Goal: Task Accomplishment & Management: Manage account settings

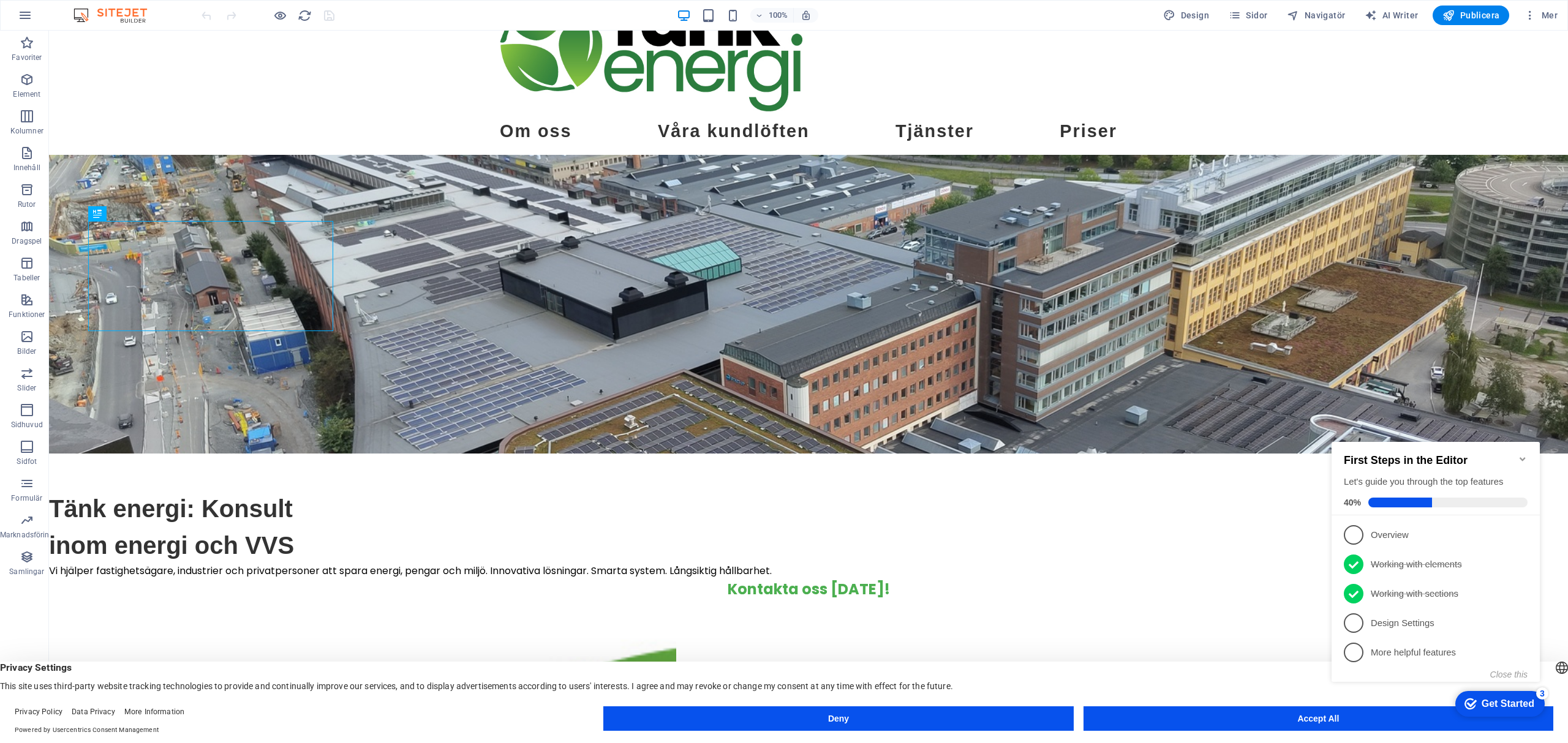
scroll to position [82, 0]
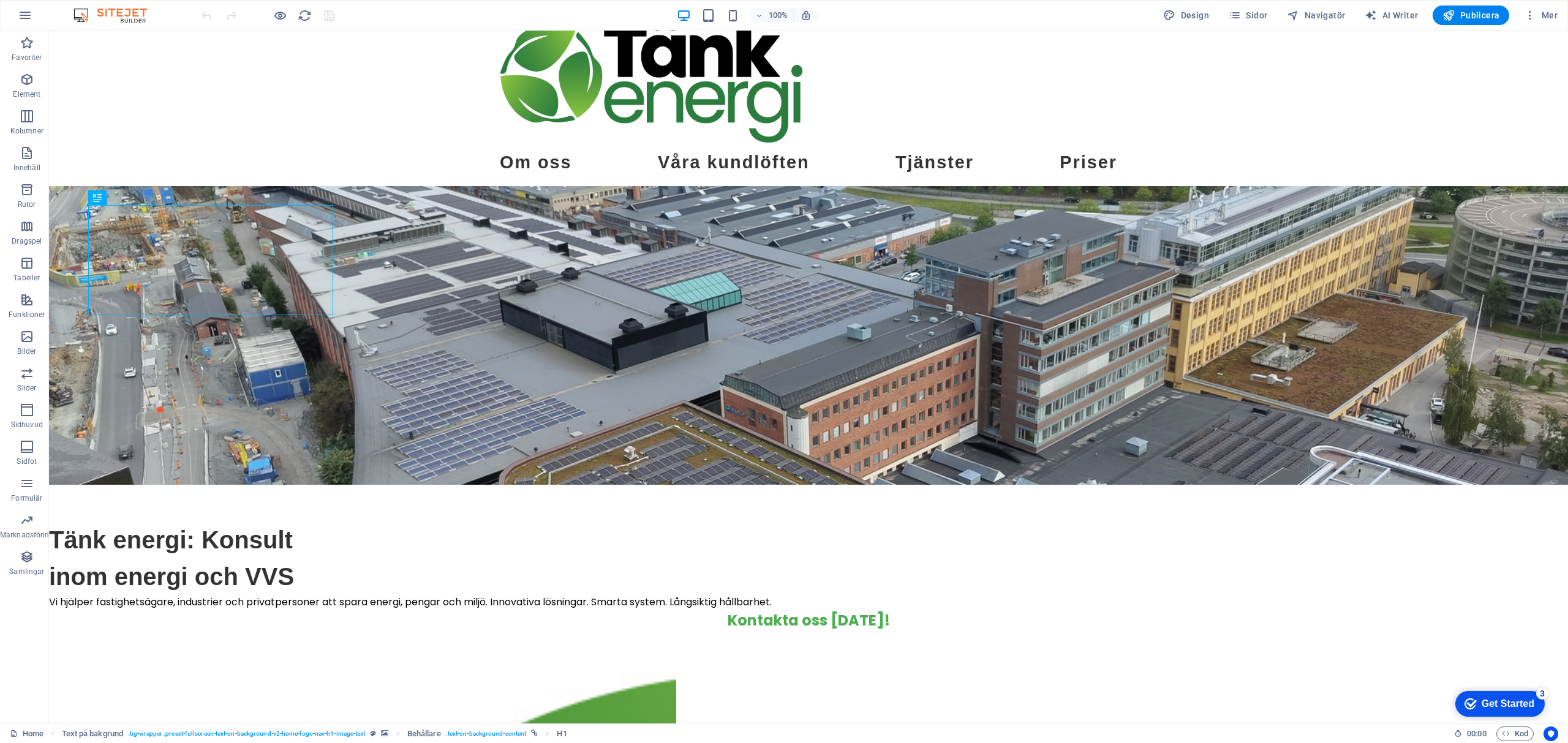
scroll to position [0, 0]
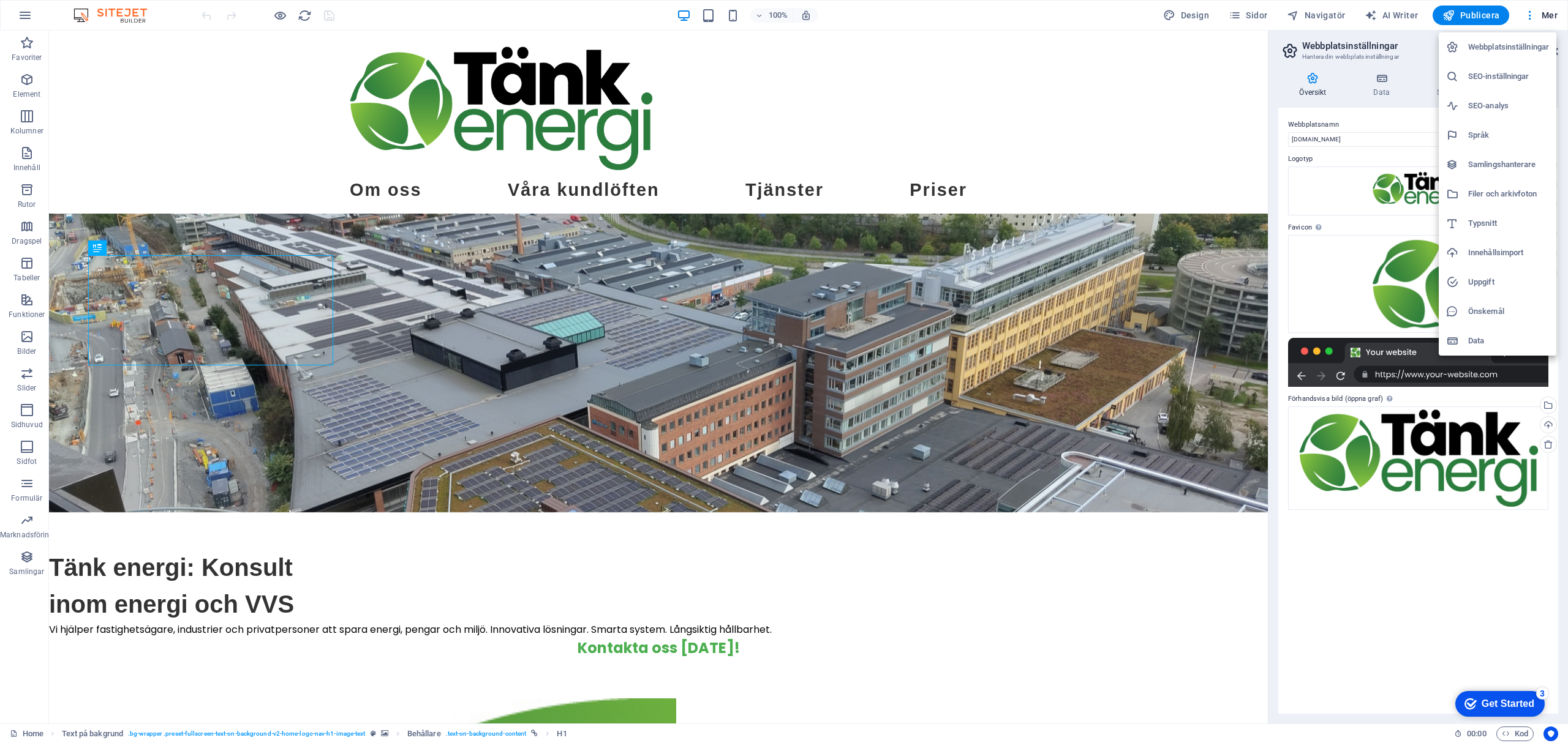
click at [1508, 77] on h6 "SEO-inställningar" at bounding box center [1509, 76] width 81 height 15
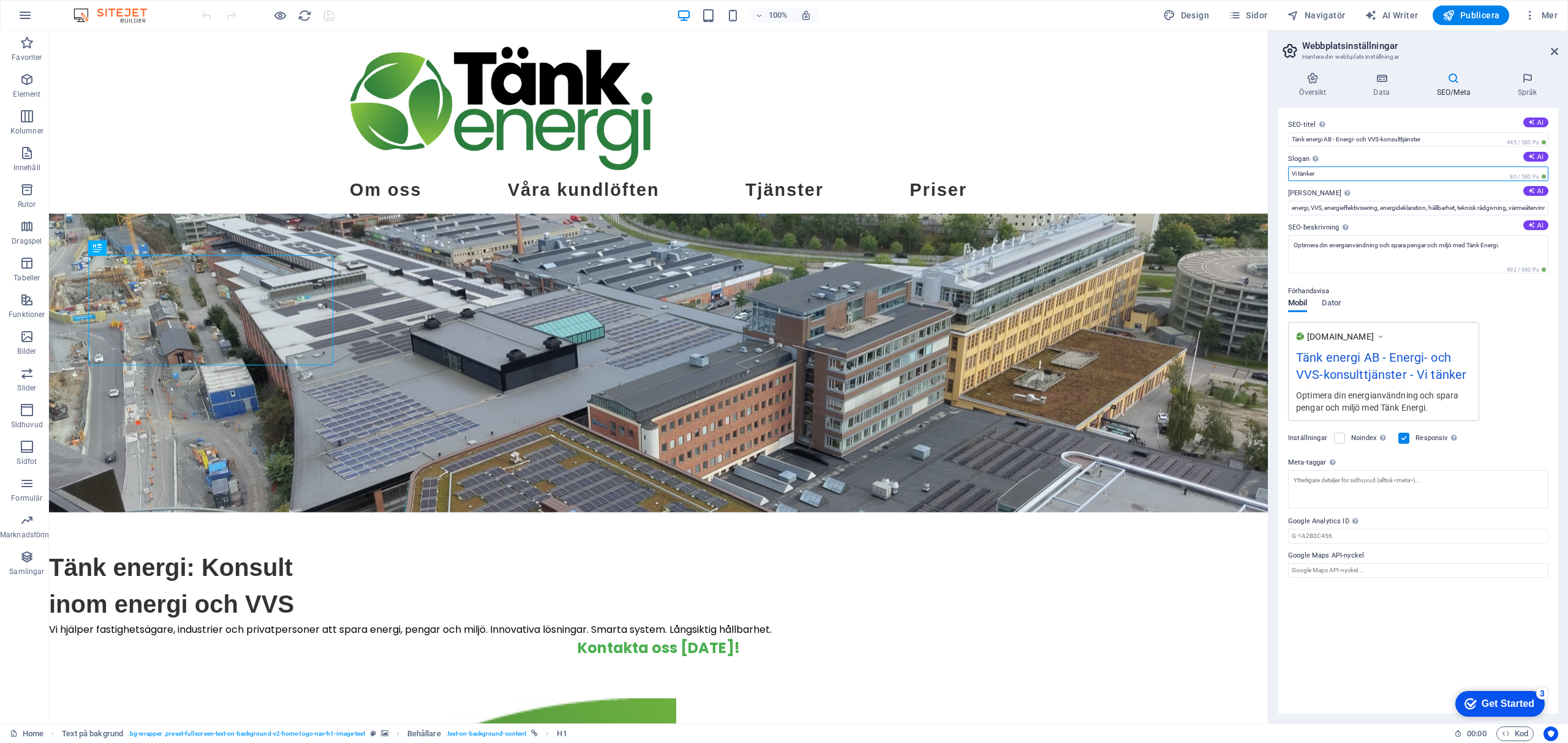
click at [1336, 301] on span "Dator" at bounding box center [1331, 304] width 19 height 17
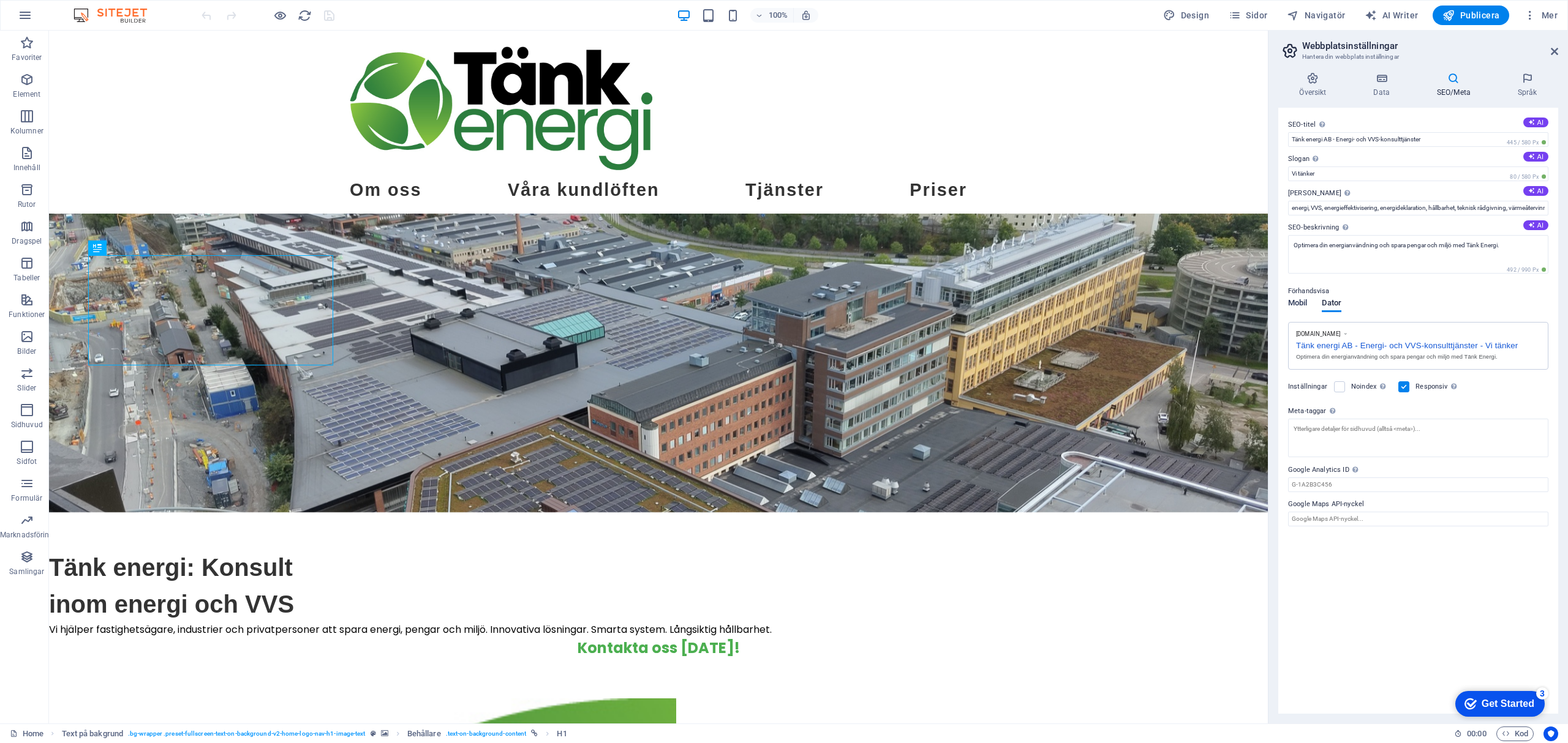
click at [1294, 305] on span "Mobil" at bounding box center [1298, 304] width 19 height 17
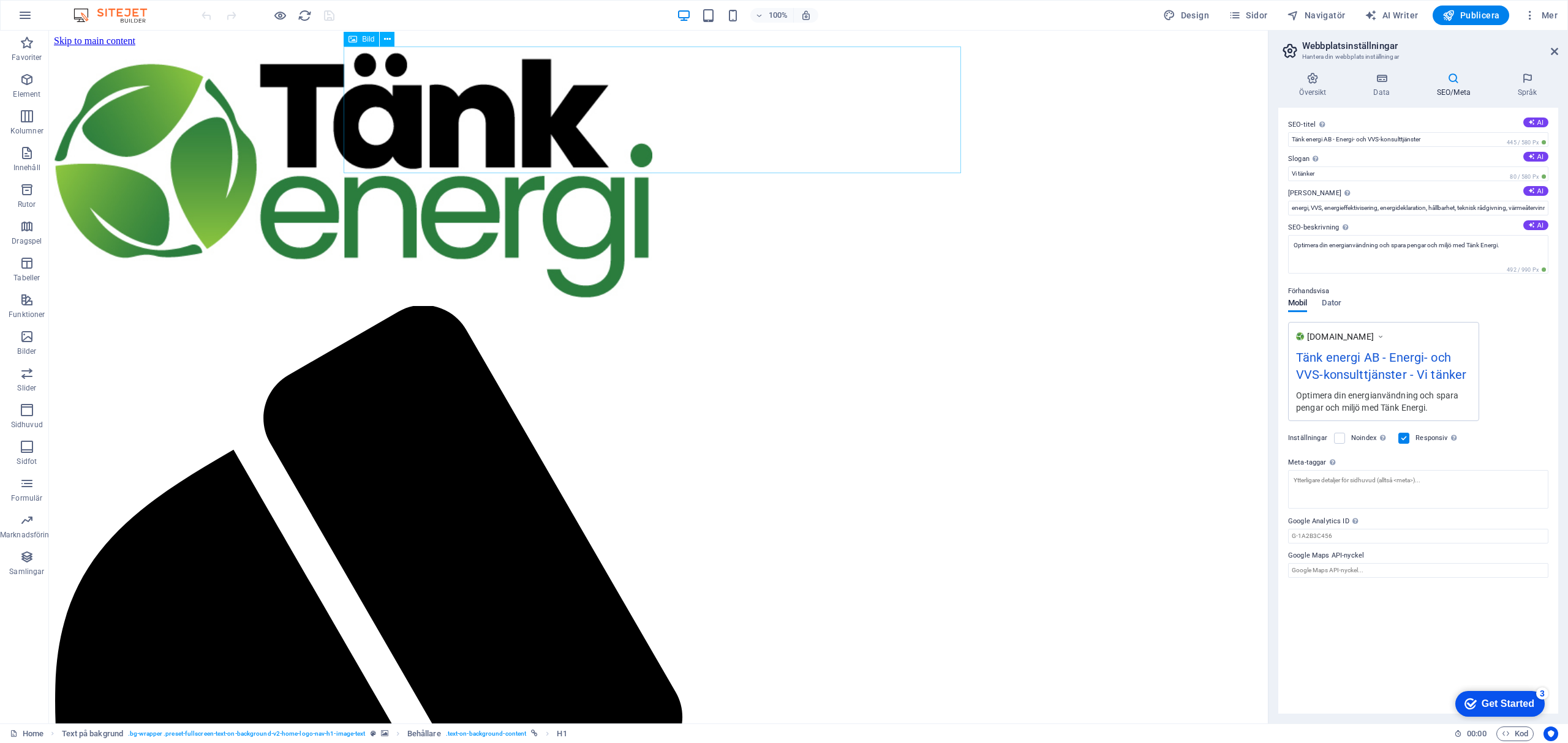
click at [1485, 704] on div "Get Started" at bounding box center [1508, 704] width 52 height 11
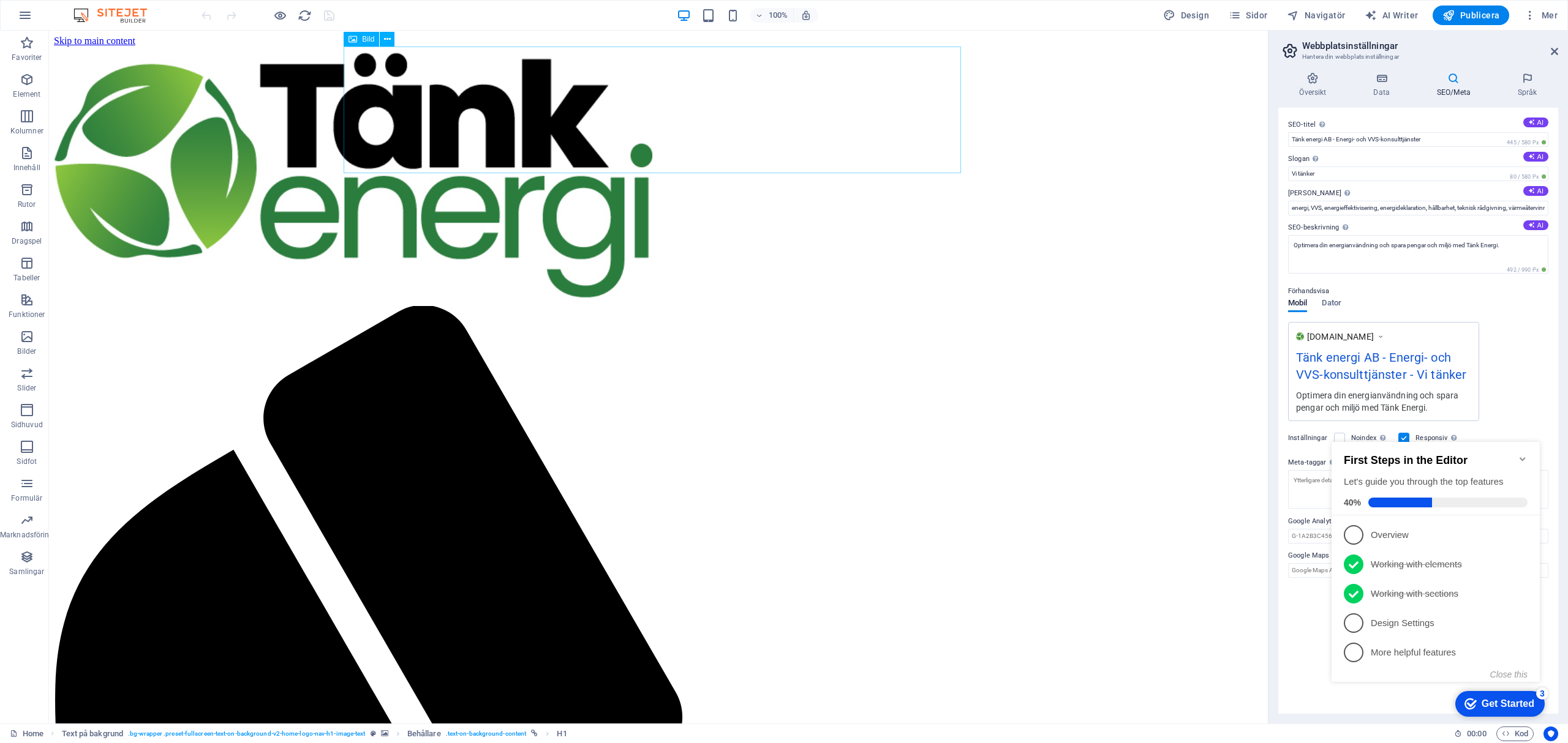
click at [1488, 708] on div "Get Started" at bounding box center [1508, 704] width 52 height 11
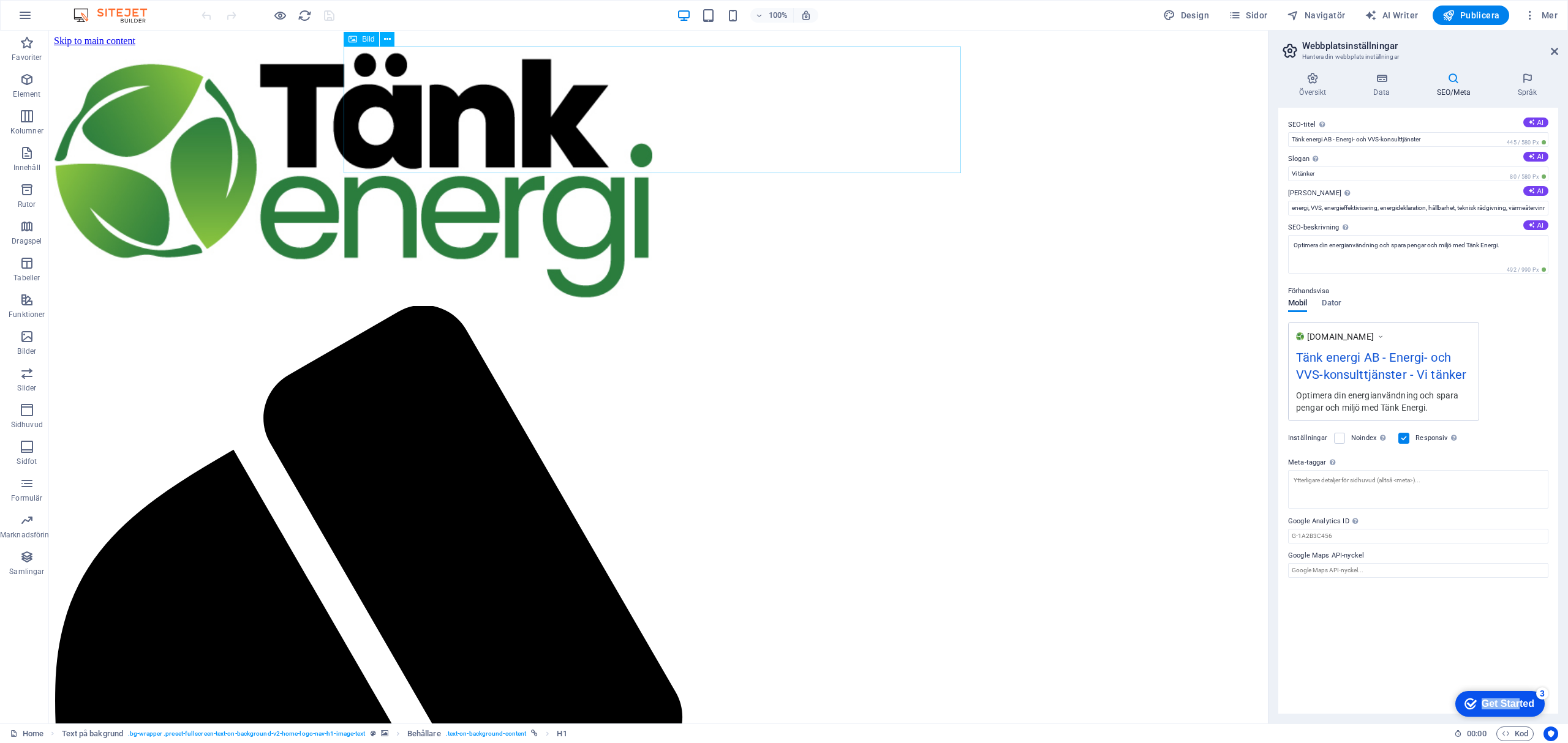
drag, startPoint x: 1516, startPoint y: 702, endPoint x: 1580, endPoint y: 951, distance: 257.1
click at [1464, 703] on div "checkmark Get Started 3" at bounding box center [1499, 704] width 70 height 12
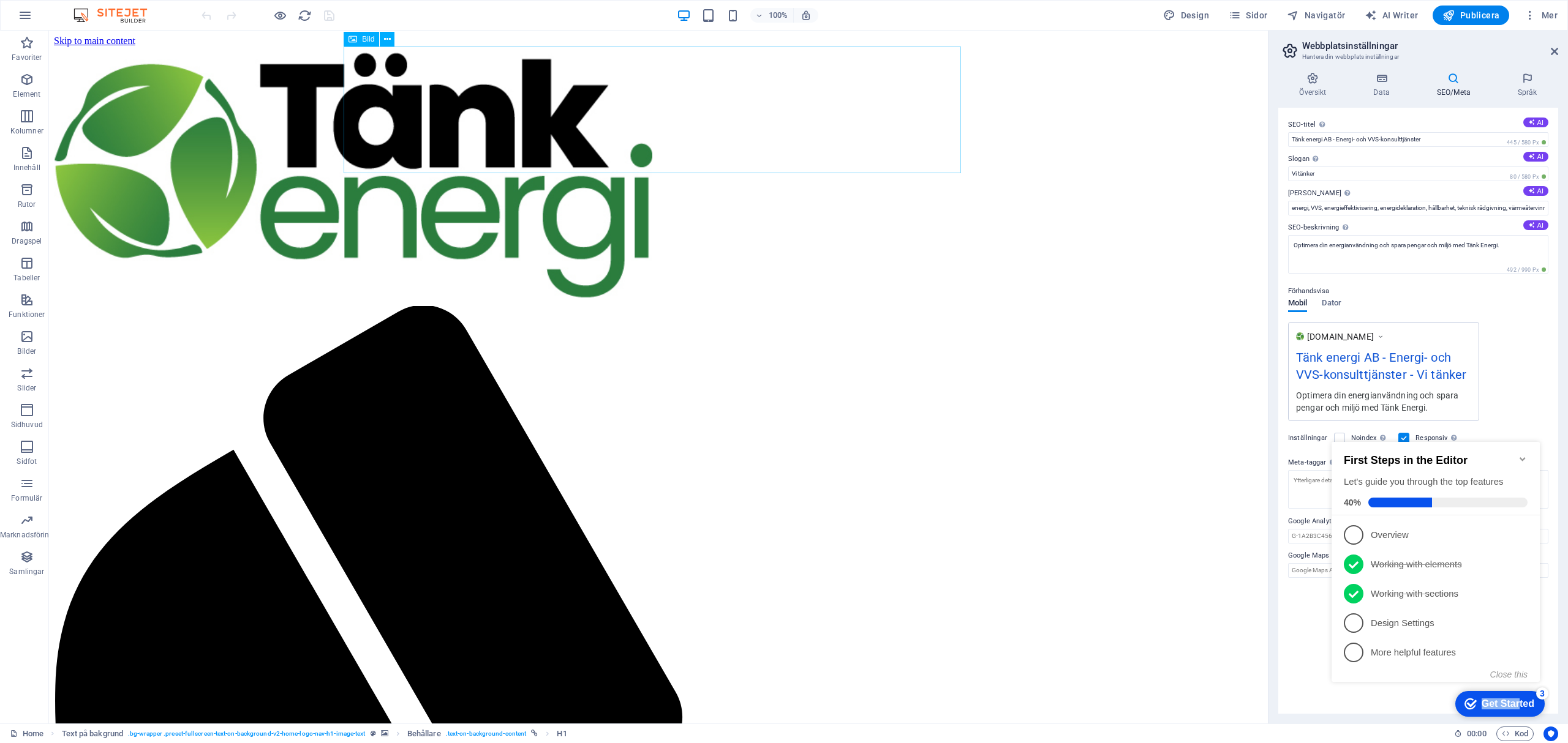
click at [1497, 706] on div "Get Started" at bounding box center [1508, 704] width 52 height 11
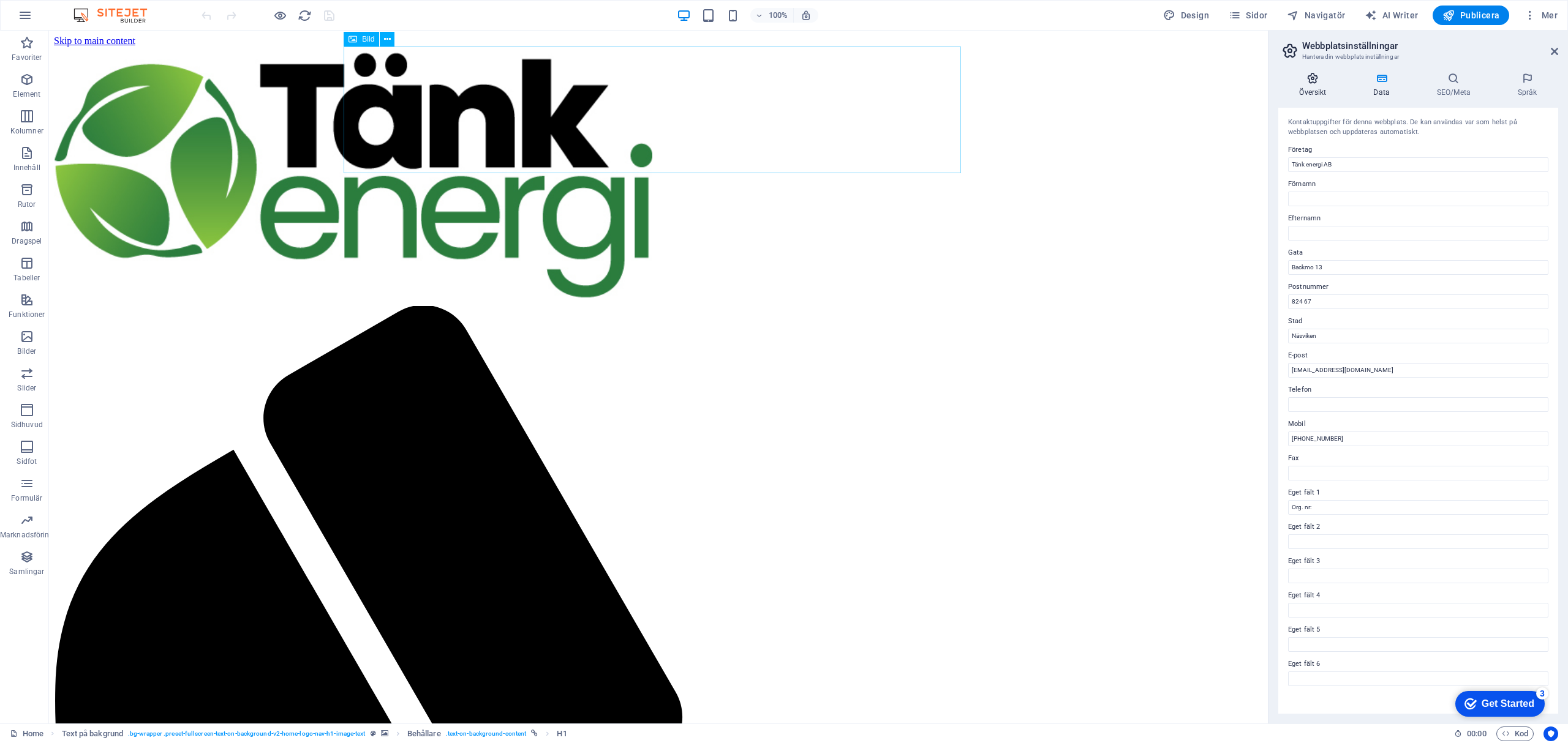
click at [1319, 89] on h4 "Översikt" at bounding box center [1316, 85] width 74 height 26
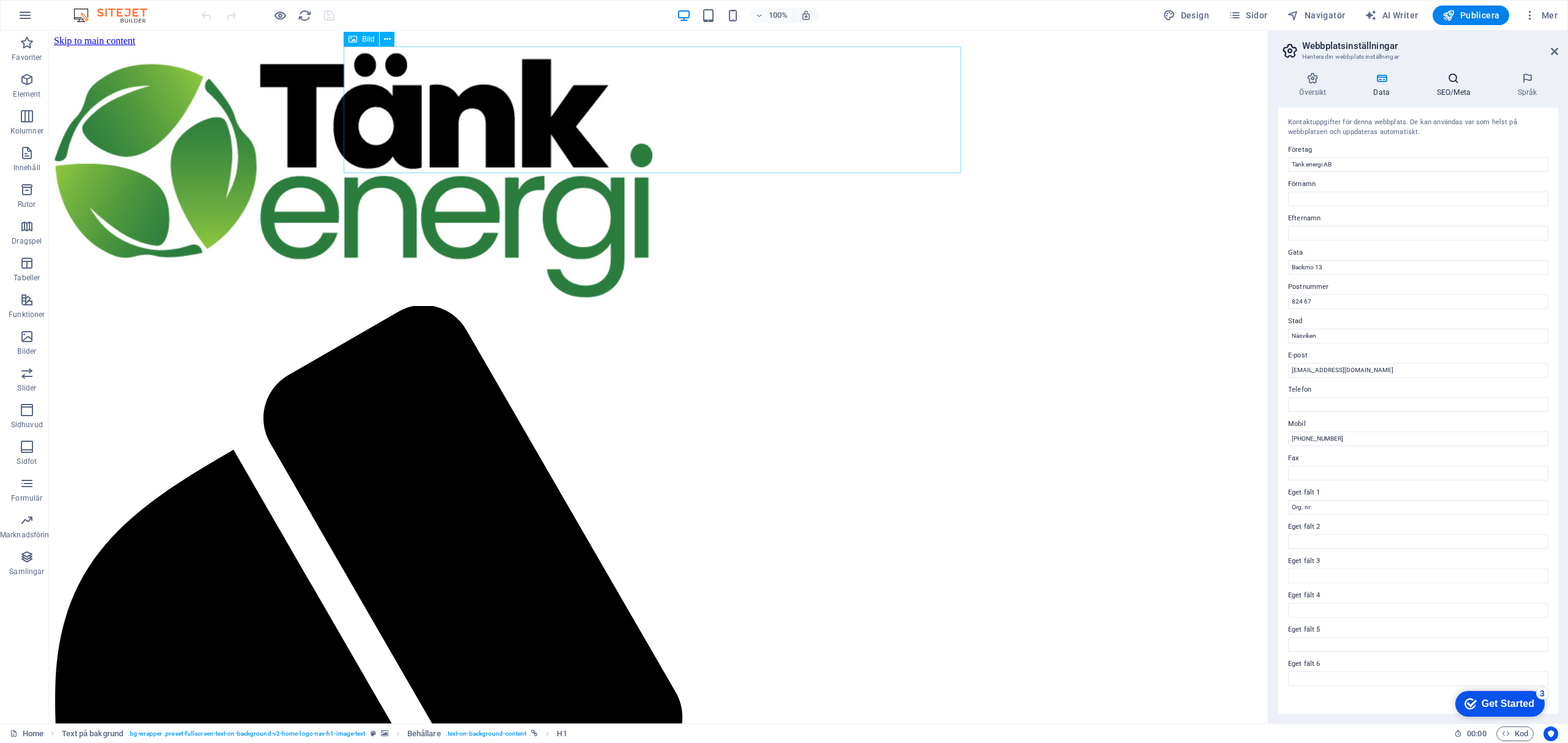
click at [1444, 86] on h4 "SEO/Meta" at bounding box center [1456, 85] width 81 height 26
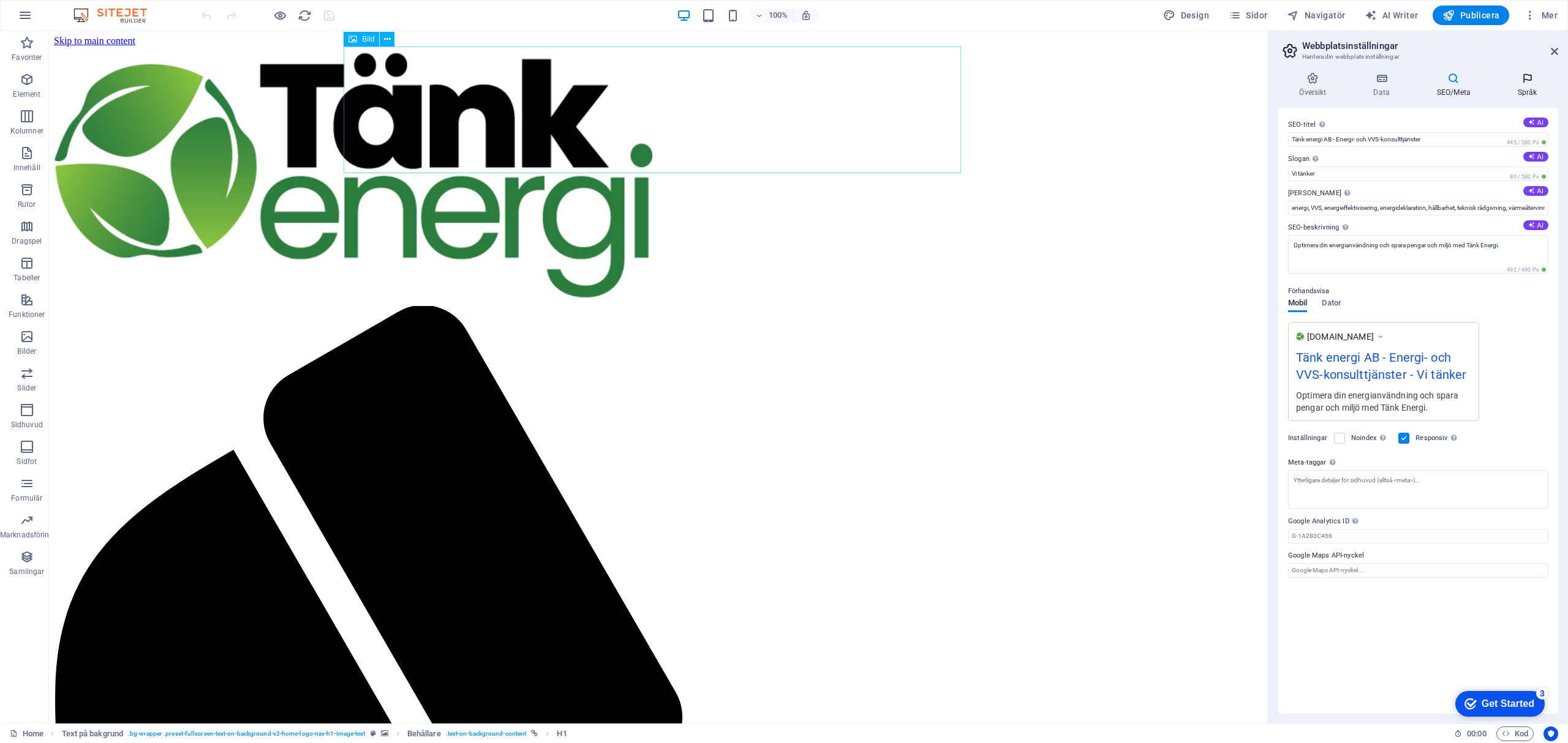
click at [1522, 82] on icon at bounding box center [1527, 78] width 62 height 12
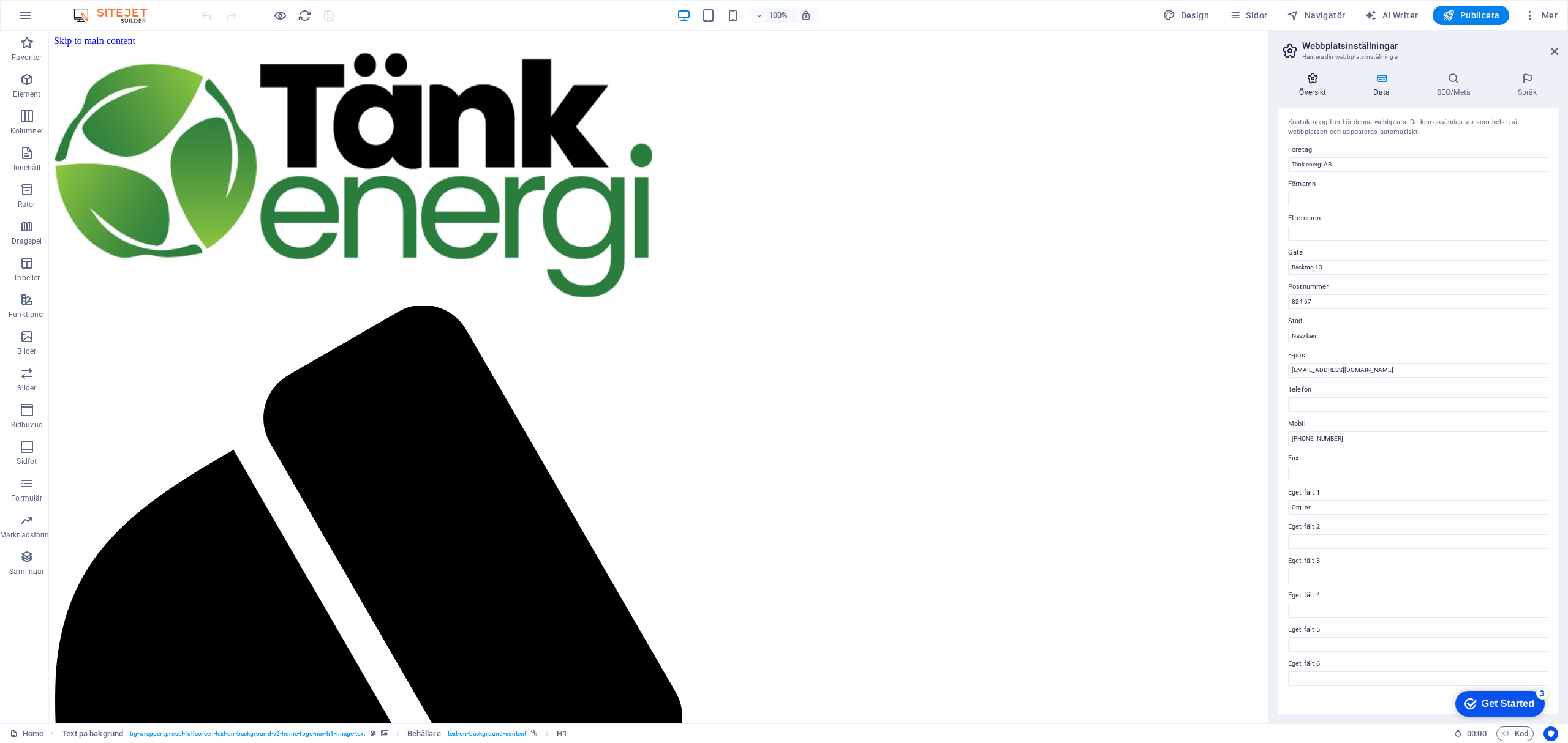
click at [1314, 87] on h4 "Översikt" at bounding box center [1316, 85] width 74 height 26
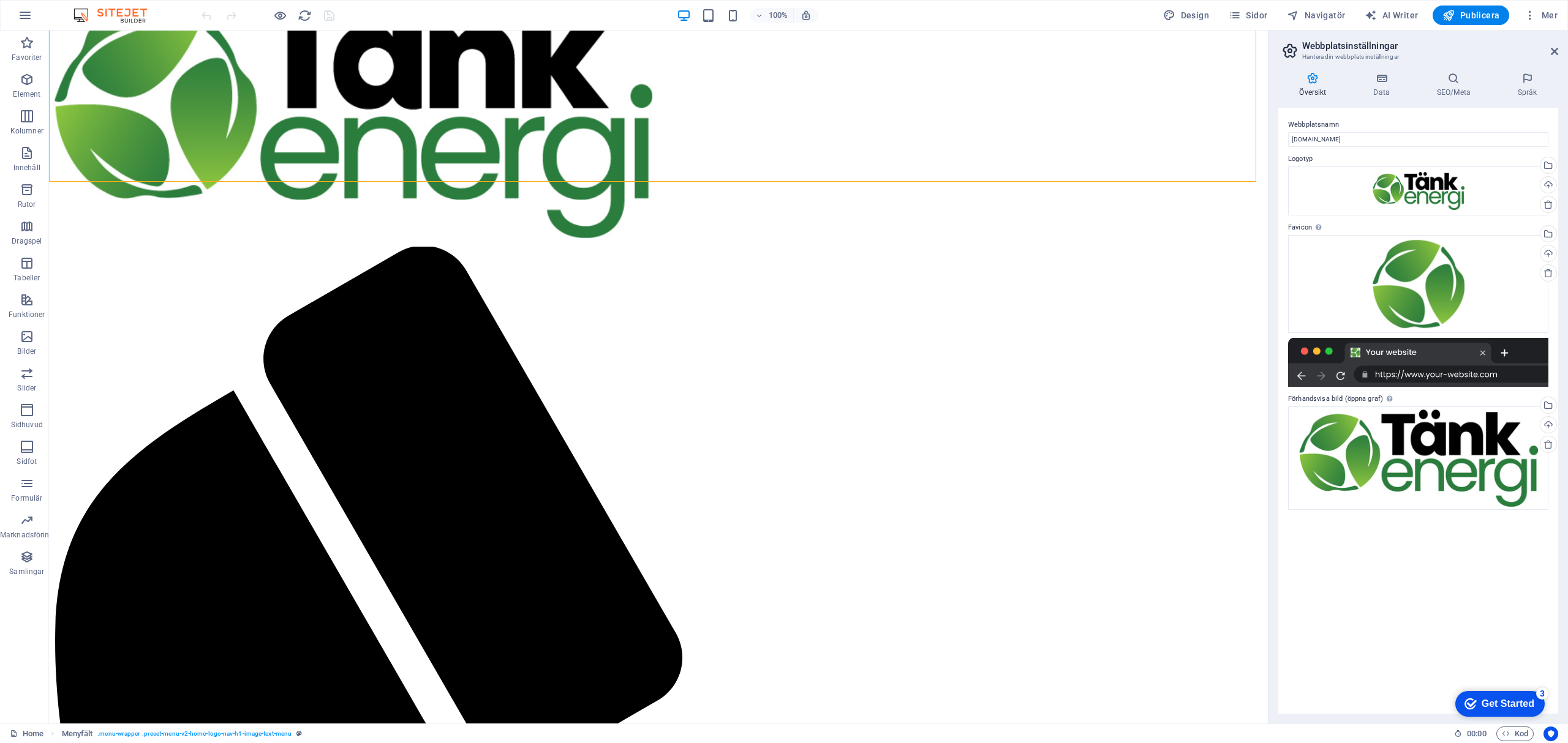
scroll to position [163, 0]
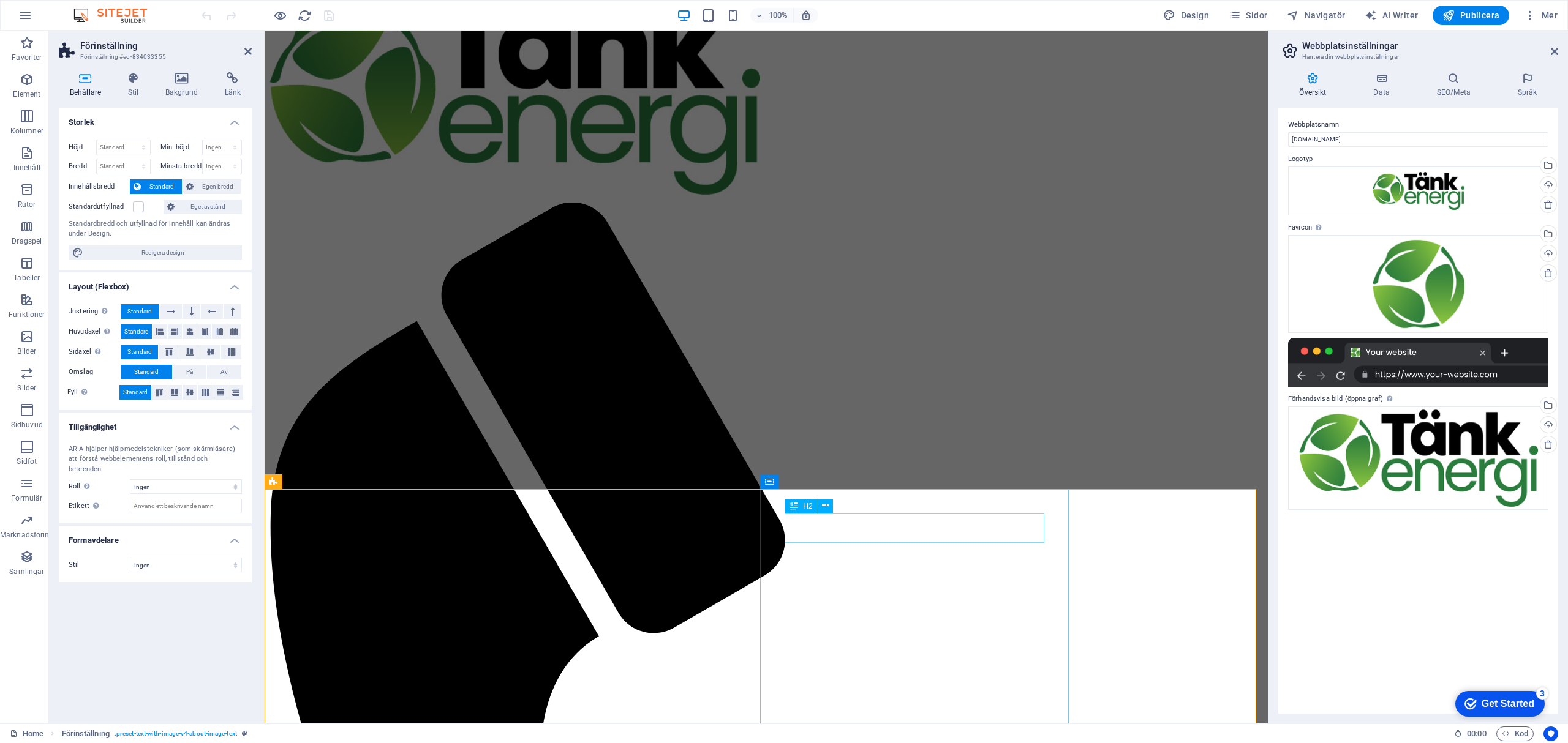
scroll to position [0, 0]
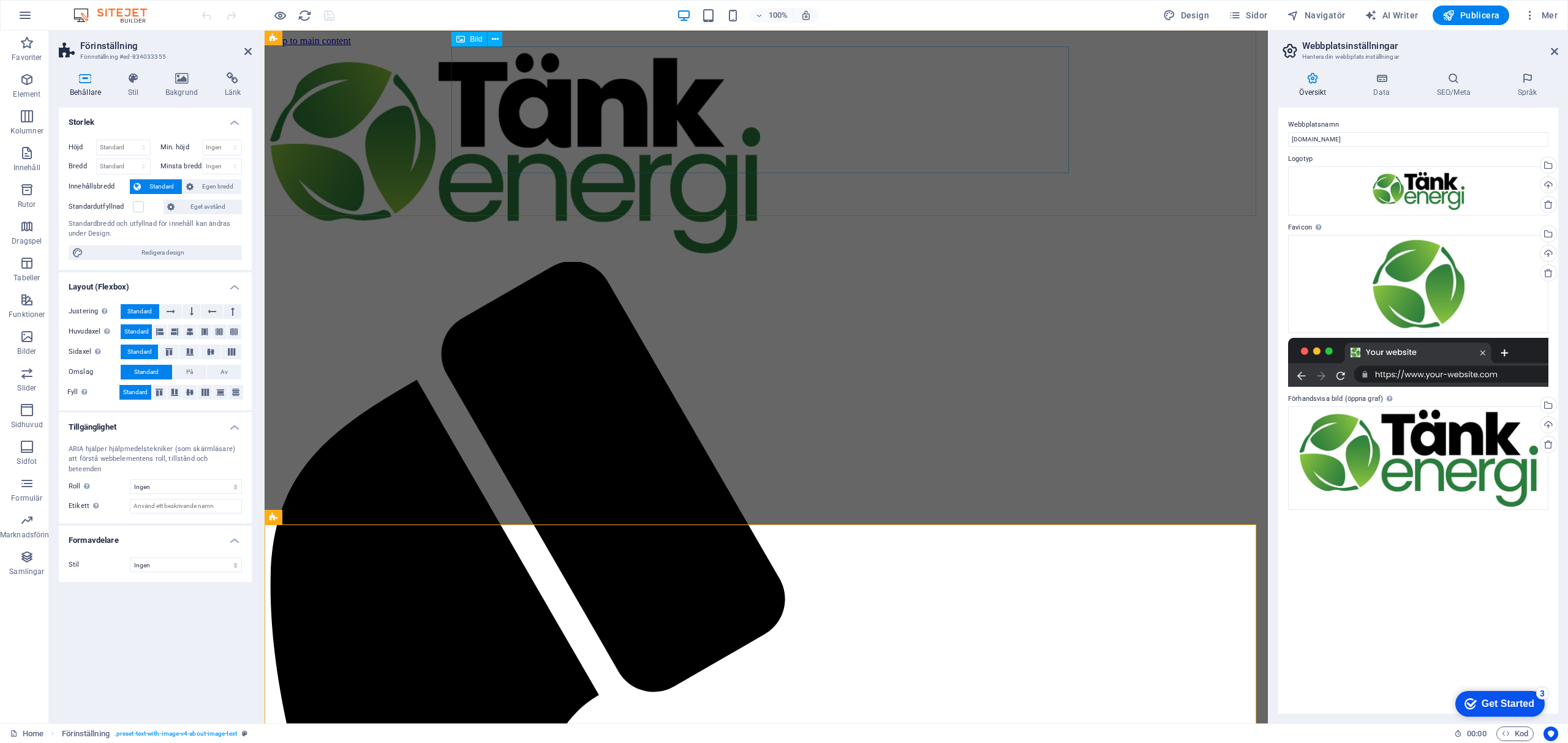
click at [1028, 108] on figure at bounding box center [760, 154] width 981 height 203
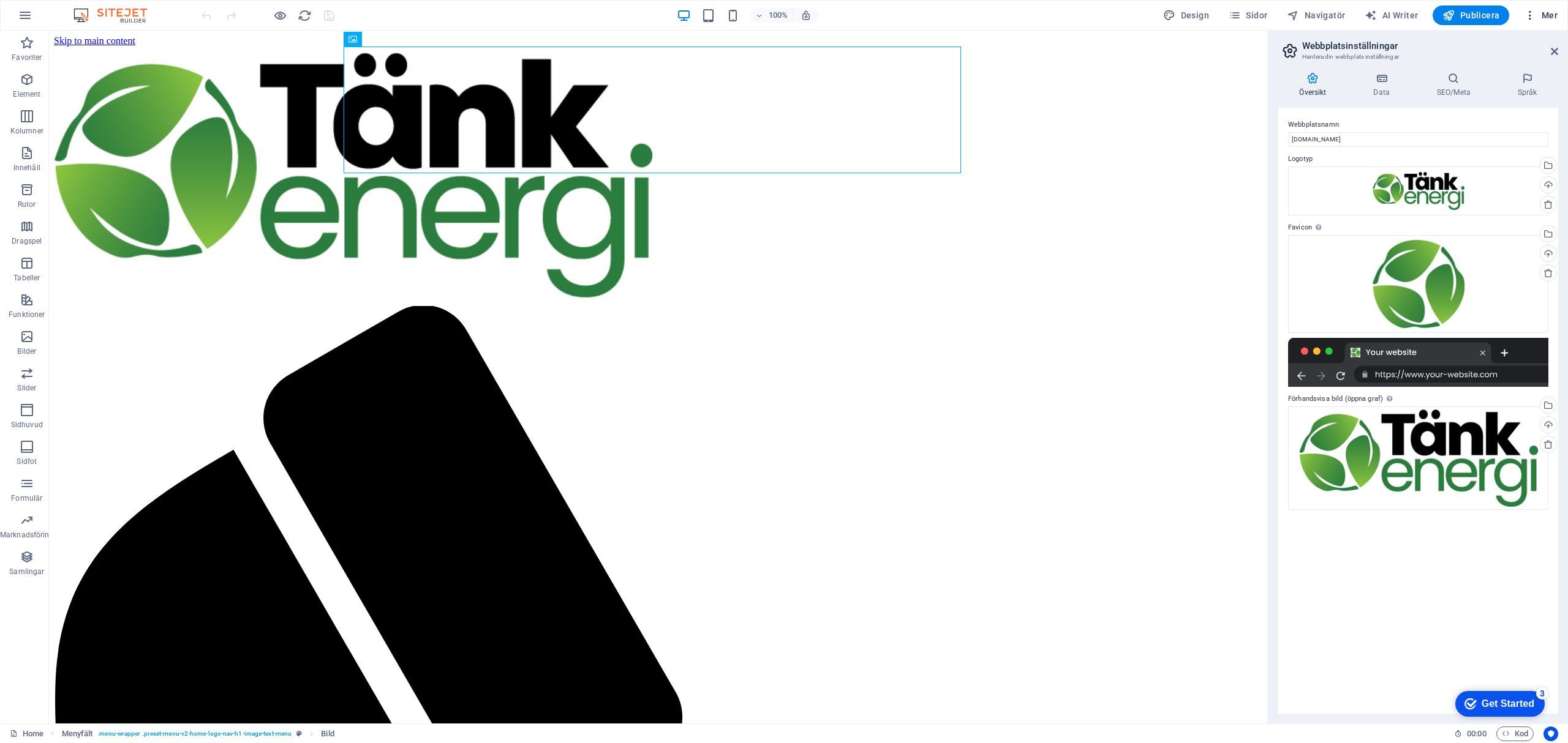
click at [0, 0] on icon "button" at bounding box center [0, 0] width 0 height 0
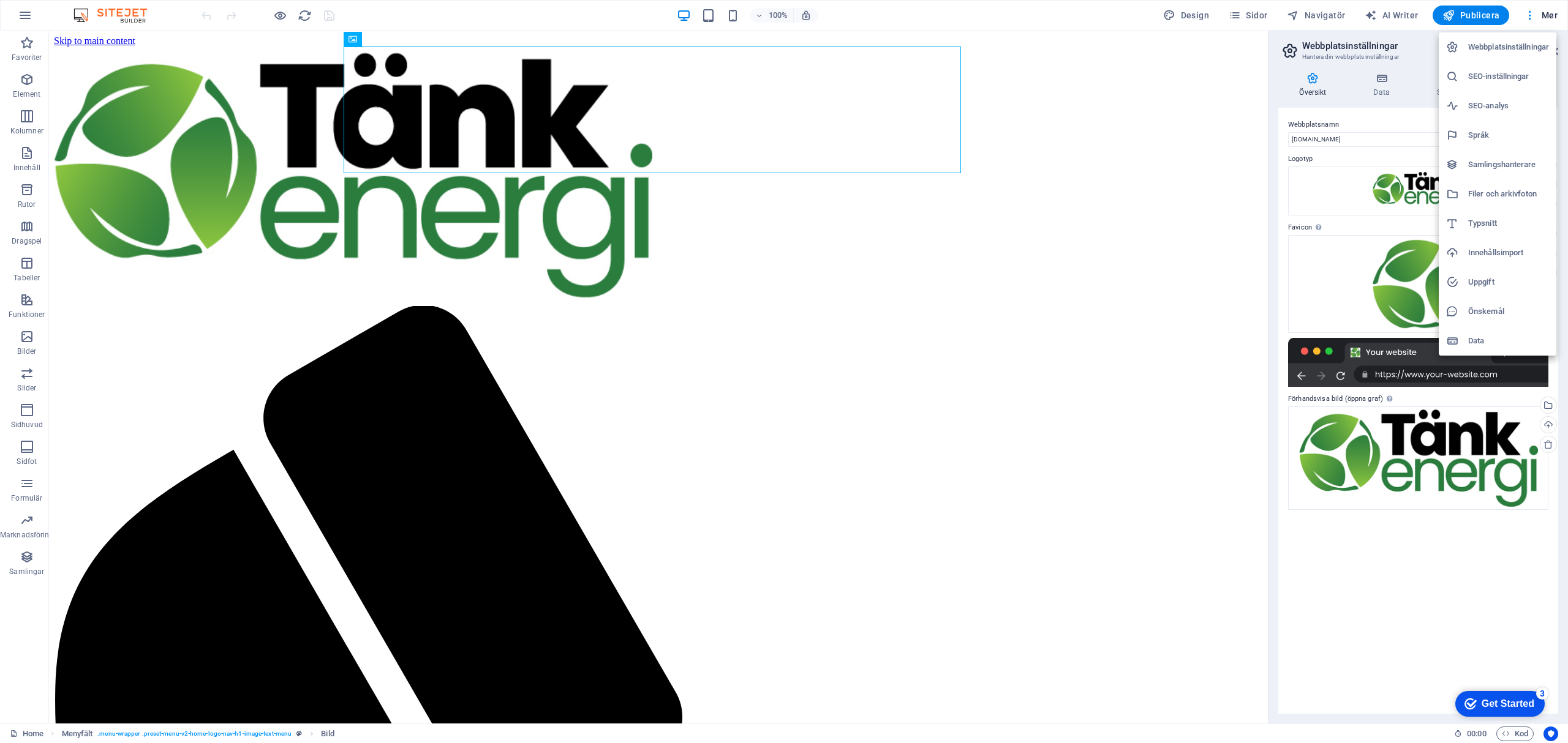
click at [1519, 76] on h6 "SEO-inställningar" at bounding box center [1509, 76] width 81 height 15
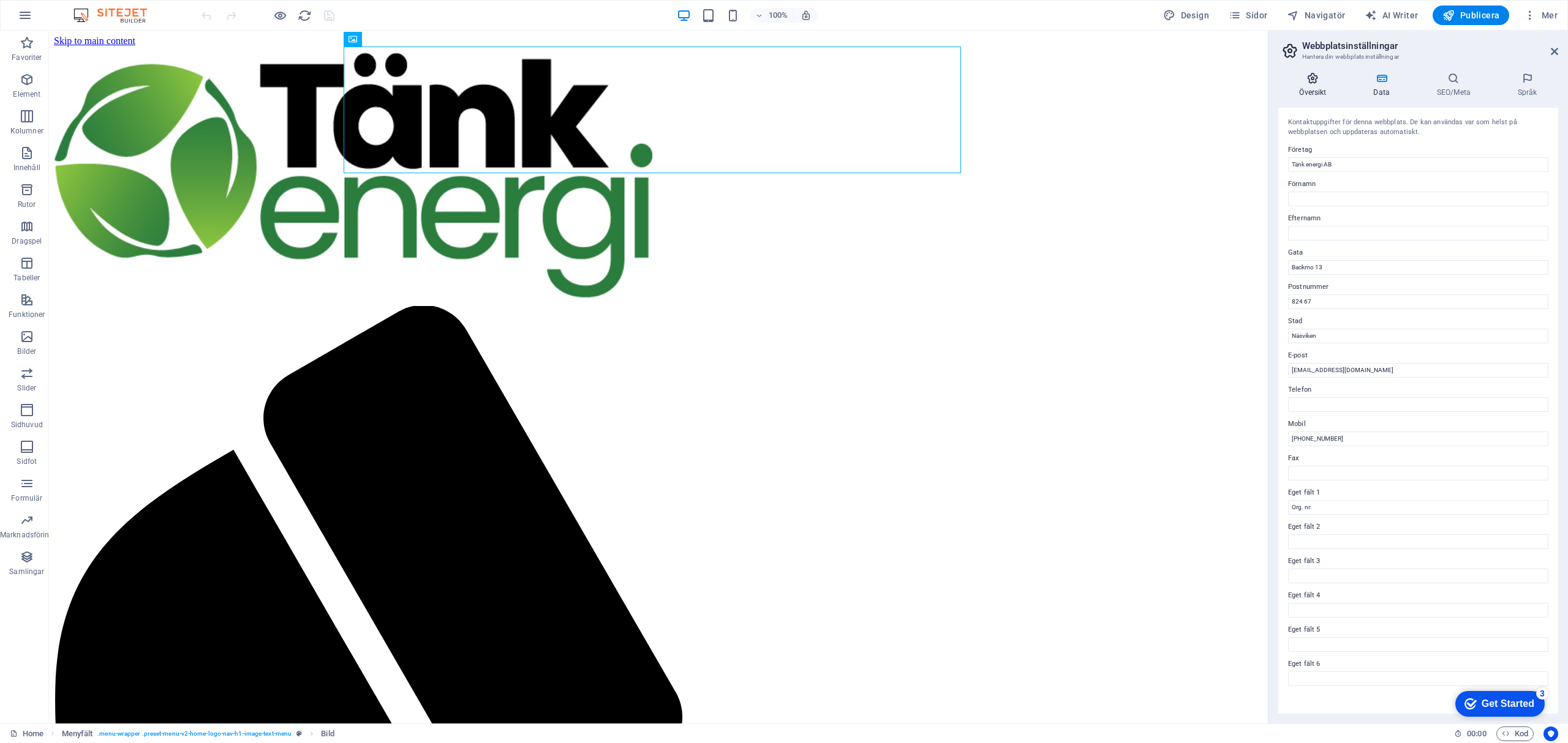
click at [0, 0] on icon at bounding box center [0, 0] width 0 height 0
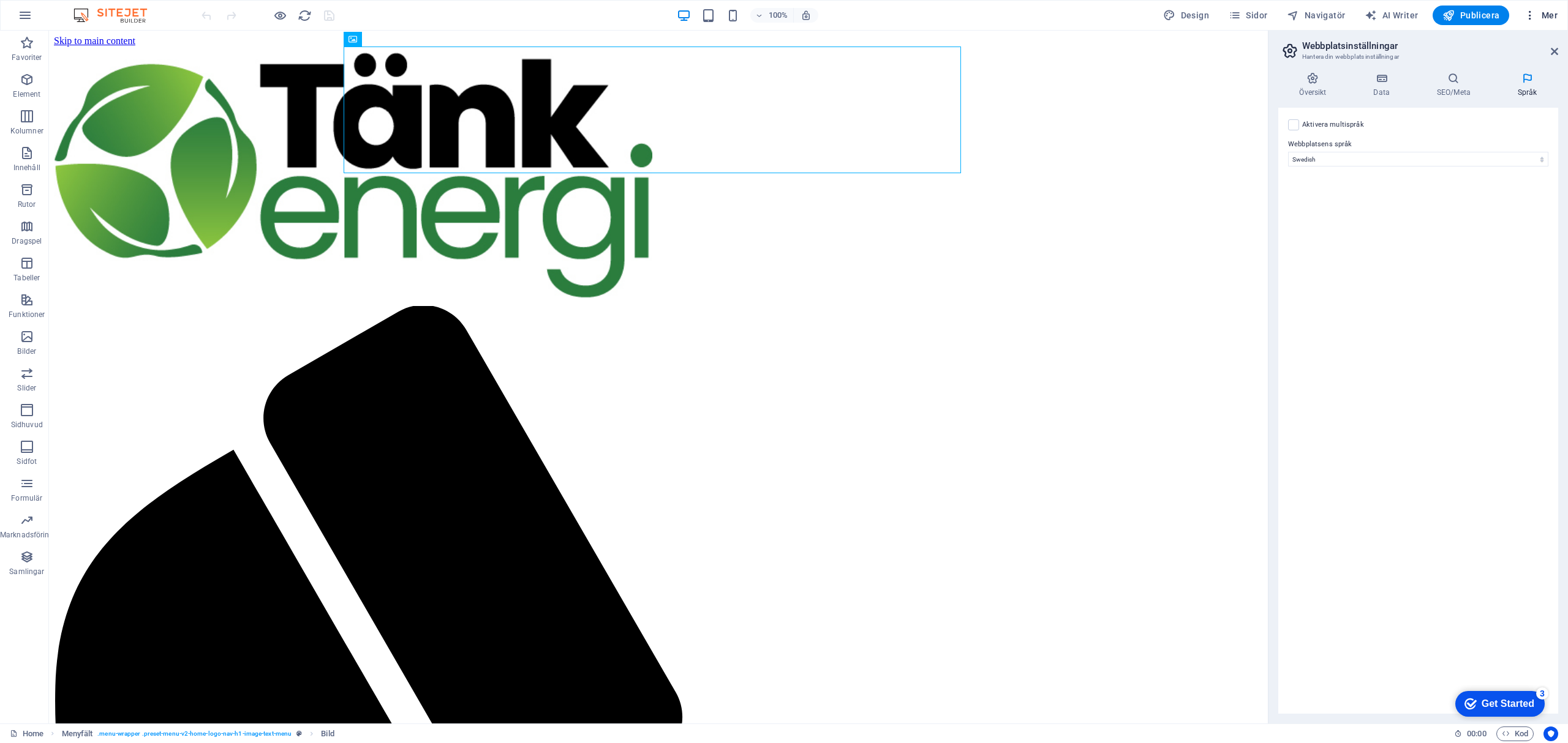
click at [0, 0] on icon "button" at bounding box center [0, 0] width 0 height 0
click at [1500, 103] on h6 "SEO-analys" at bounding box center [1509, 106] width 81 height 15
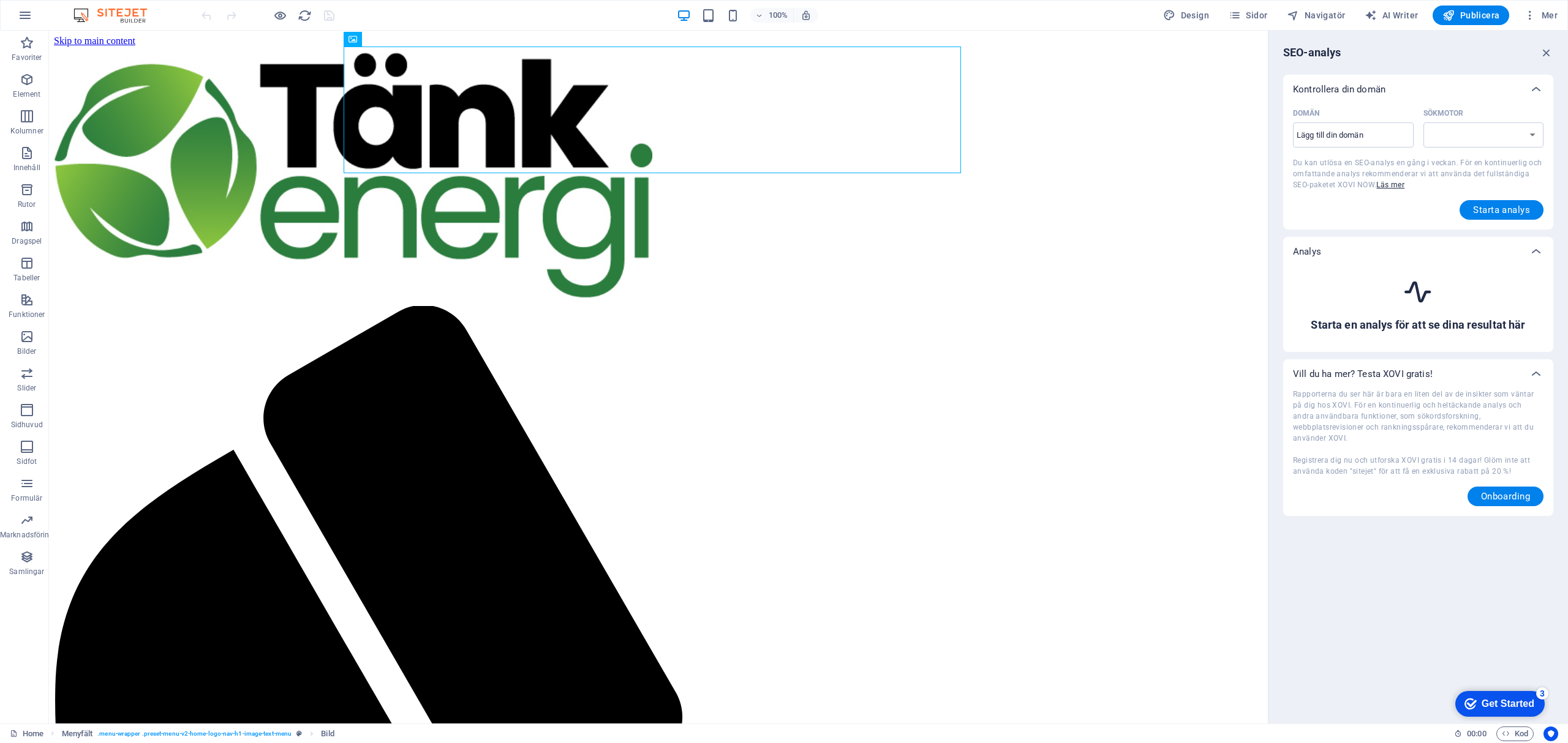
select select "[DOMAIN_NAME]"
click at [1375, 138] on input "Domän ​" at bounding box center [1353, 135] width 121 height 19
type input "[DOMAIN_NAME]"
click at [1512, 210] on span "Starta analys" at bounding box center [1502, 210] width 57 height 10
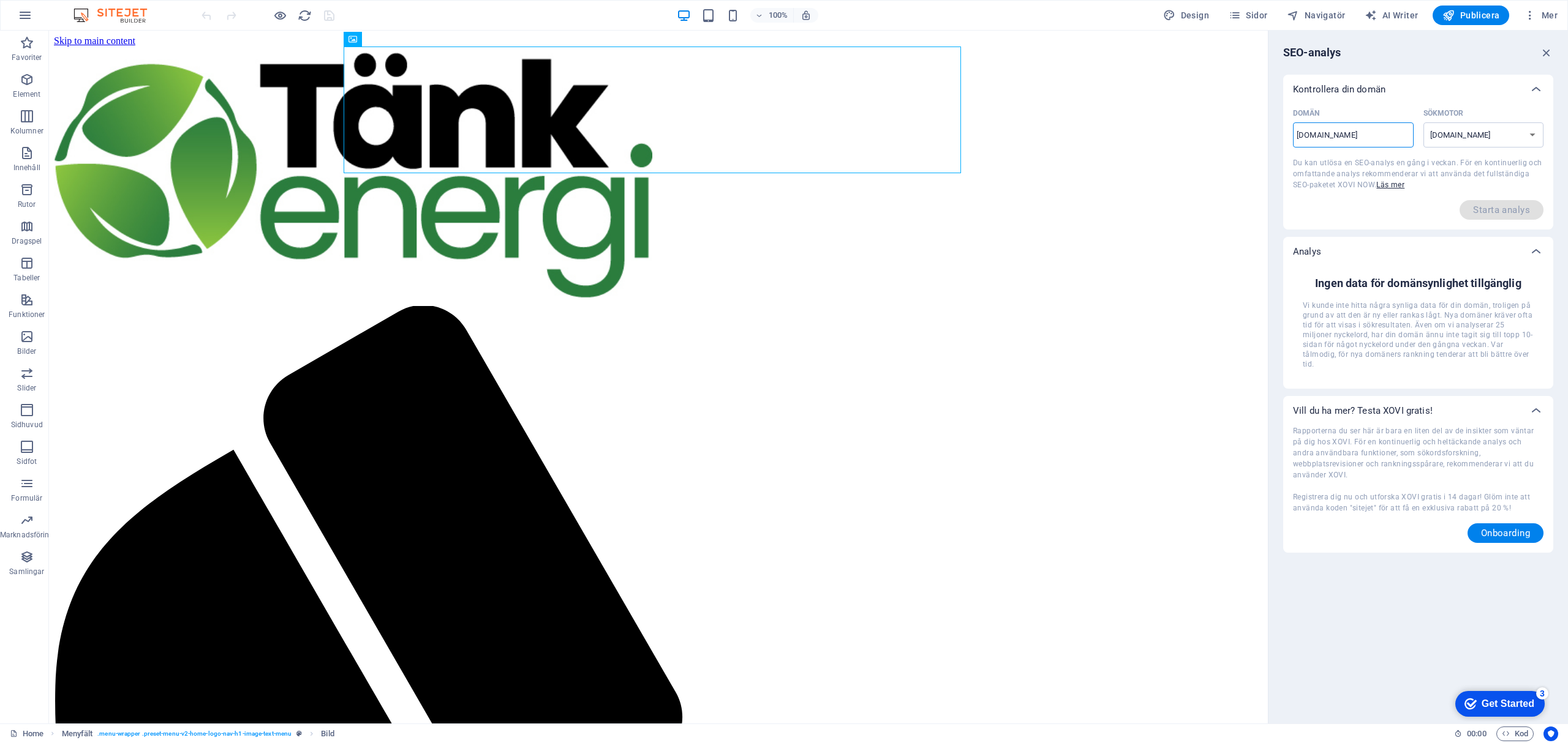
click at [1351, 133] on input "[DOMAIN_NAME]" at bounding box center [1353, 135] width 121 height 19
click at [1547, 50] on icon "button" at bounding box center [1546, 52] width 13 height 13
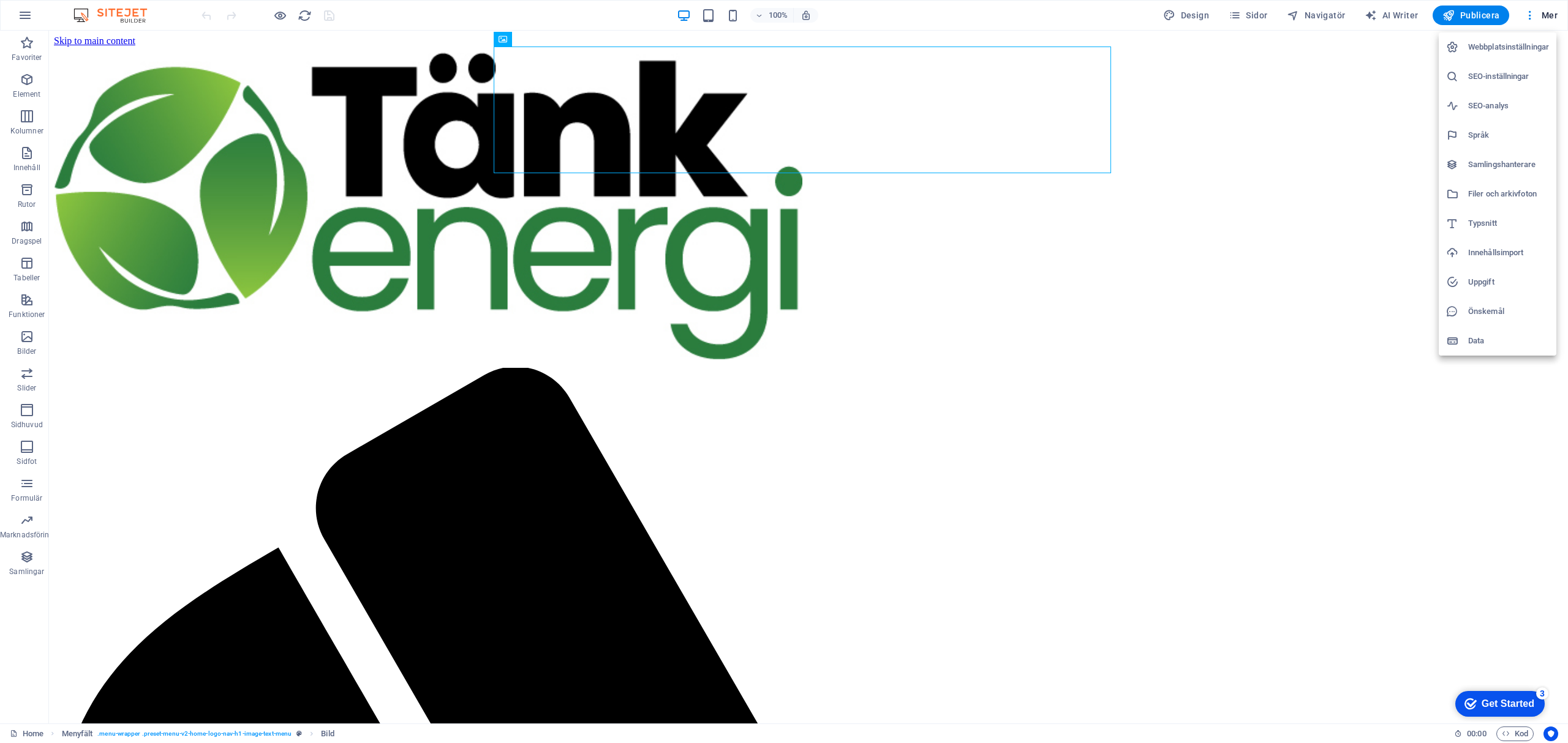
click at [1518, 67] on li "SEO-inställningar" at bounding box center [1497, 76] width 118 height 29
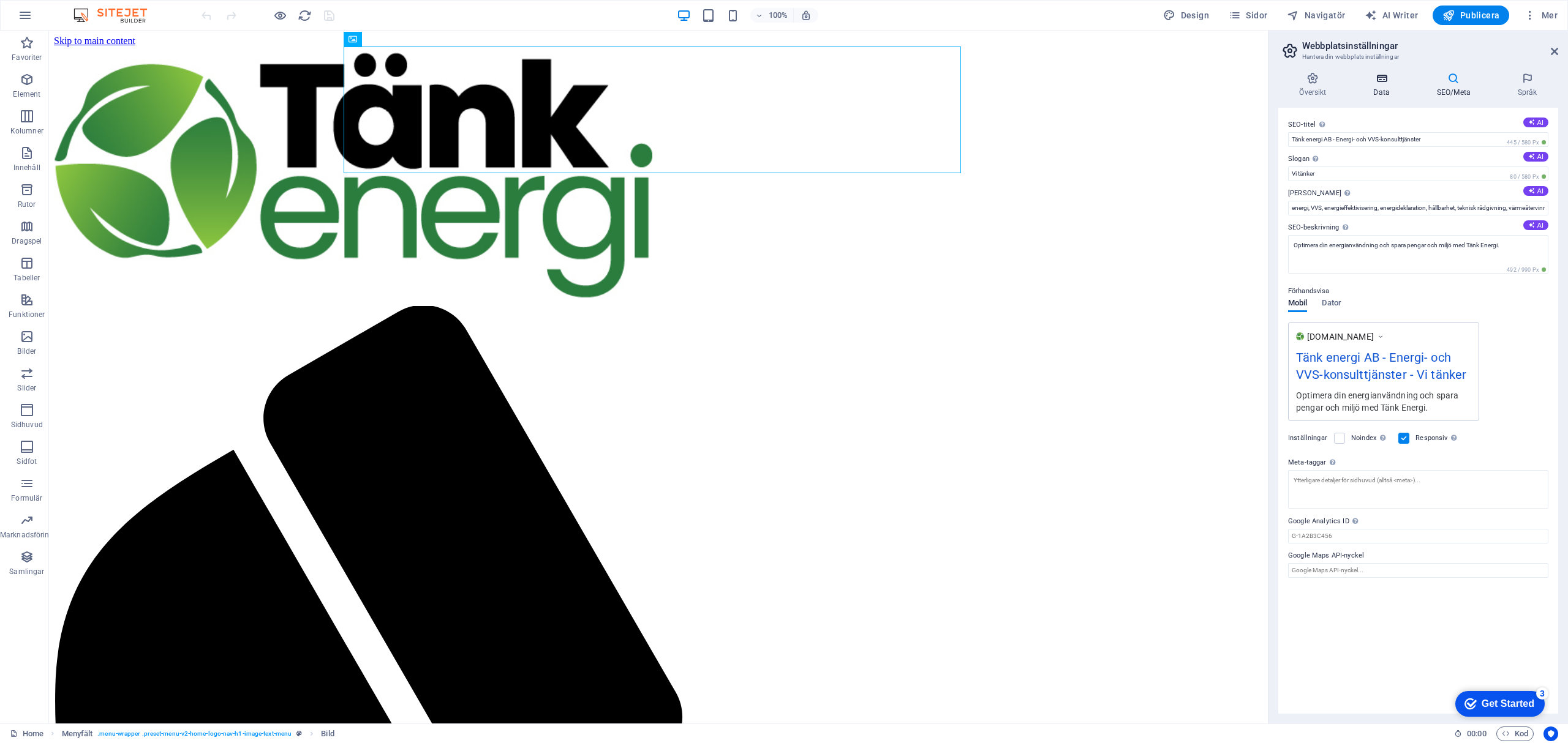
click at [1387, 86] on h4 "Data" at bounding box center [1383, 85] width 63 height 26
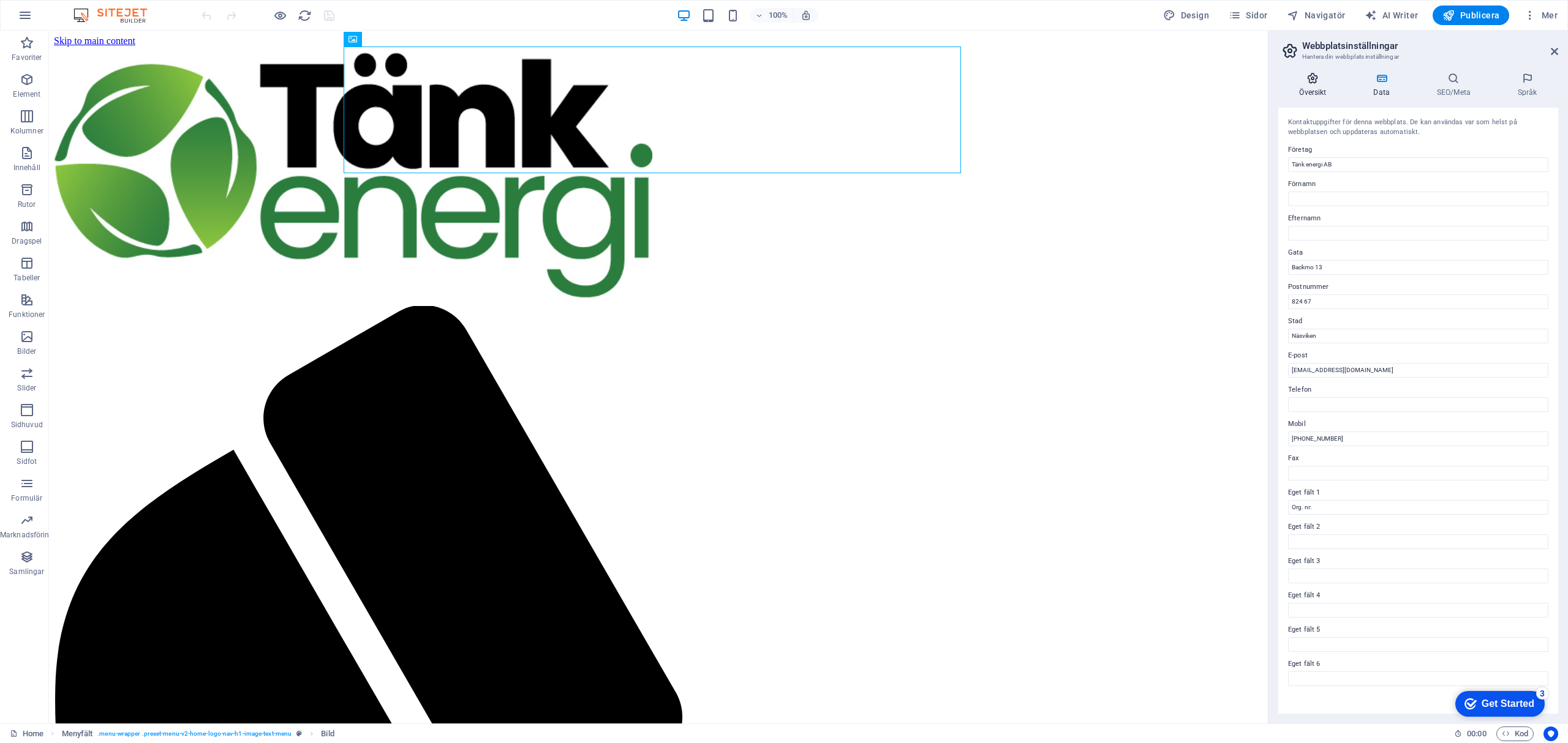
click at [1291, 82] on icon at bounding box center [1313, 78] width 69 height 12
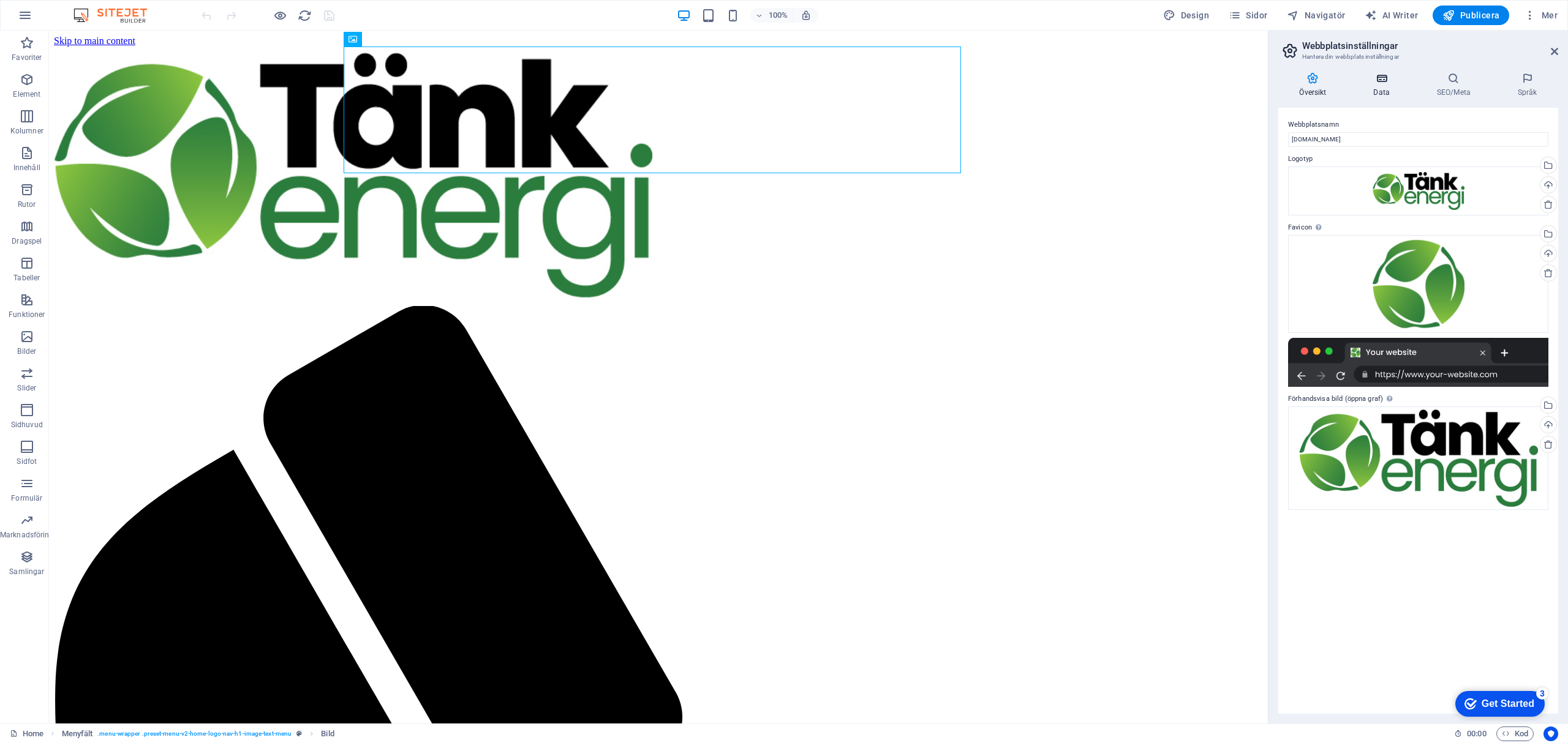
click at [1385, 88] on h4 "Data" at bounding box center [1383, 85] width 63 height 26
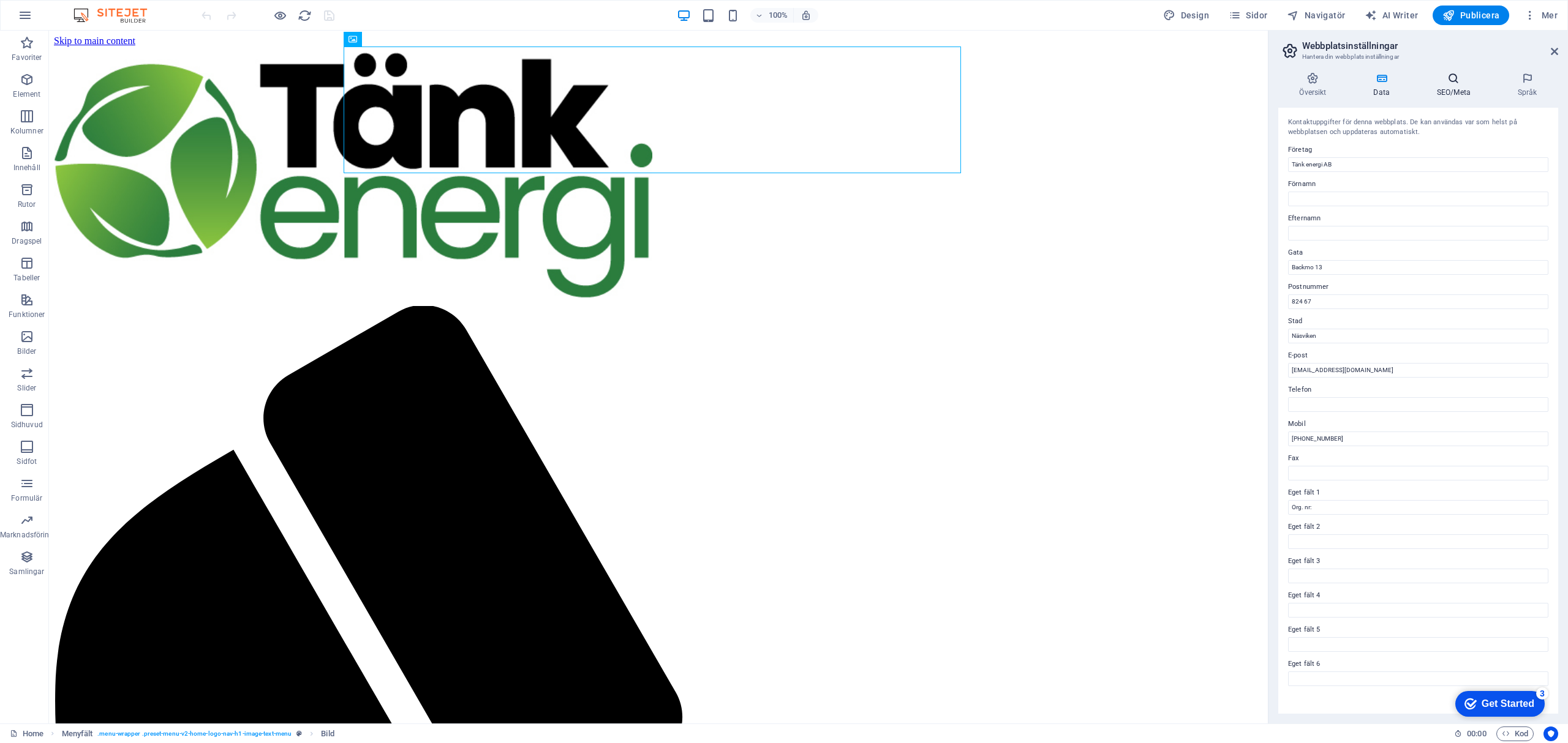
drag, startPoint x: 1452, startPoint y: 88, endPoint x: 1466, endPoint y: 88, distance: 14.0
click at [1453, 88] on h4 "SEO/Meta" at bounding box center [1456, 85] width 81 height 26
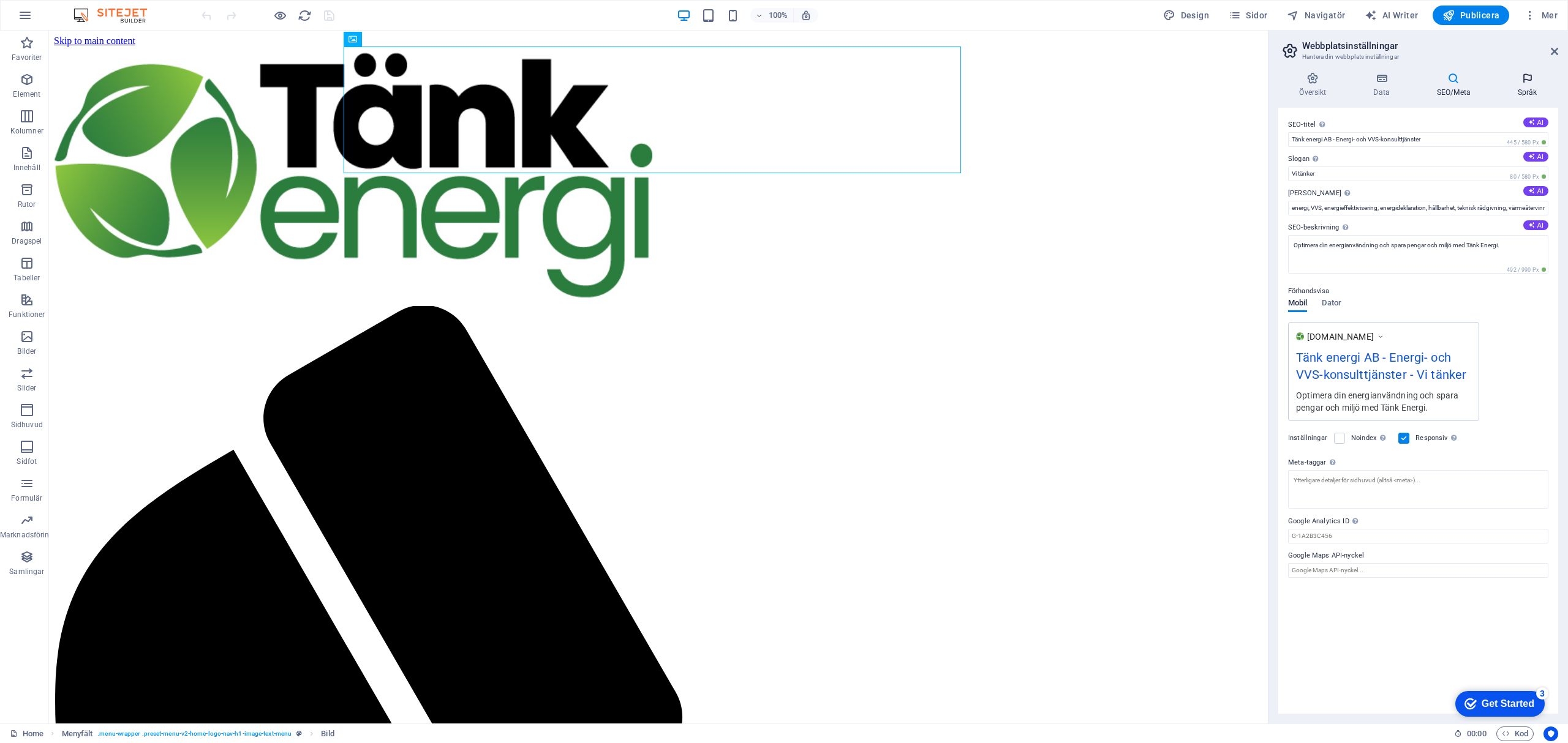
click at [1510, 84] on icon at bounding box center [1527, 78] width 62 height 12
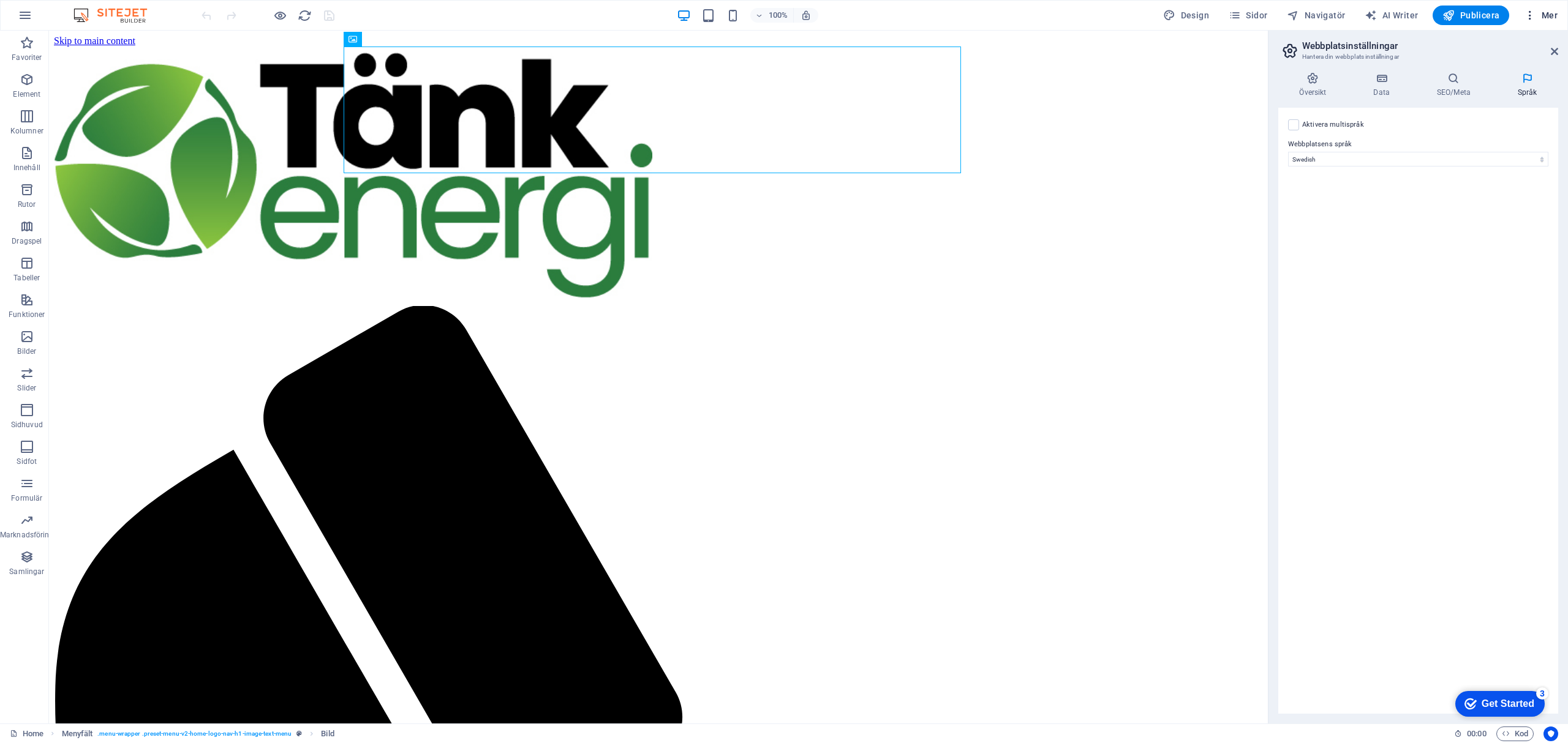
click at [0, 0] on icon "button" at bounding box center [0, 0] width 0 height 0
click at [1510, 96] on li "SEO-analys" at bounding box center [1497, 106] width 118 height 29
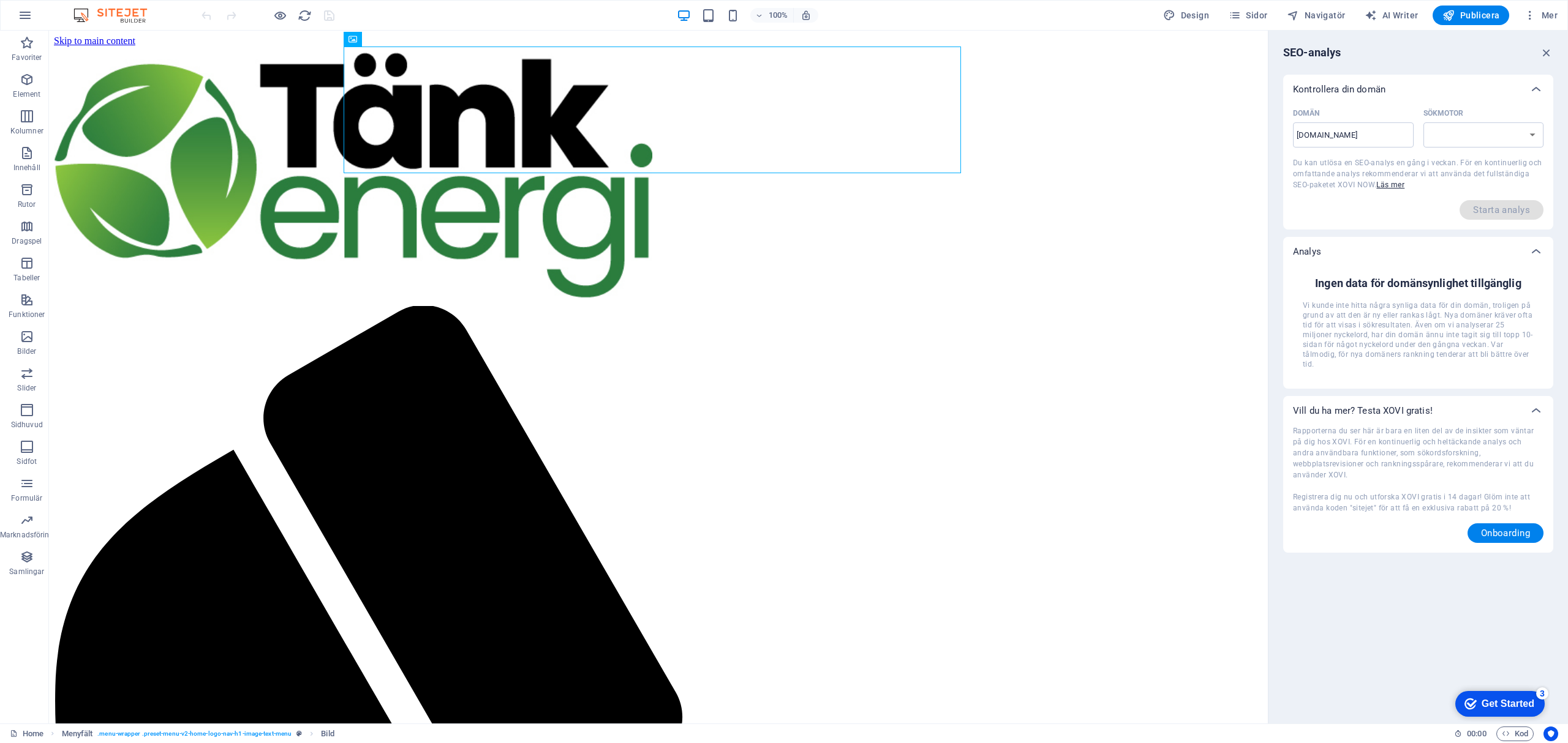
select select "[DOMAIN_NAME]"
click at [0, 0] on icon "button" at bounding box center [0, 0] width 0 height 0
click at [1508, 132] on h6 "Språk" at bounding box center [1509, 135] width 81 height 15
select select "149"
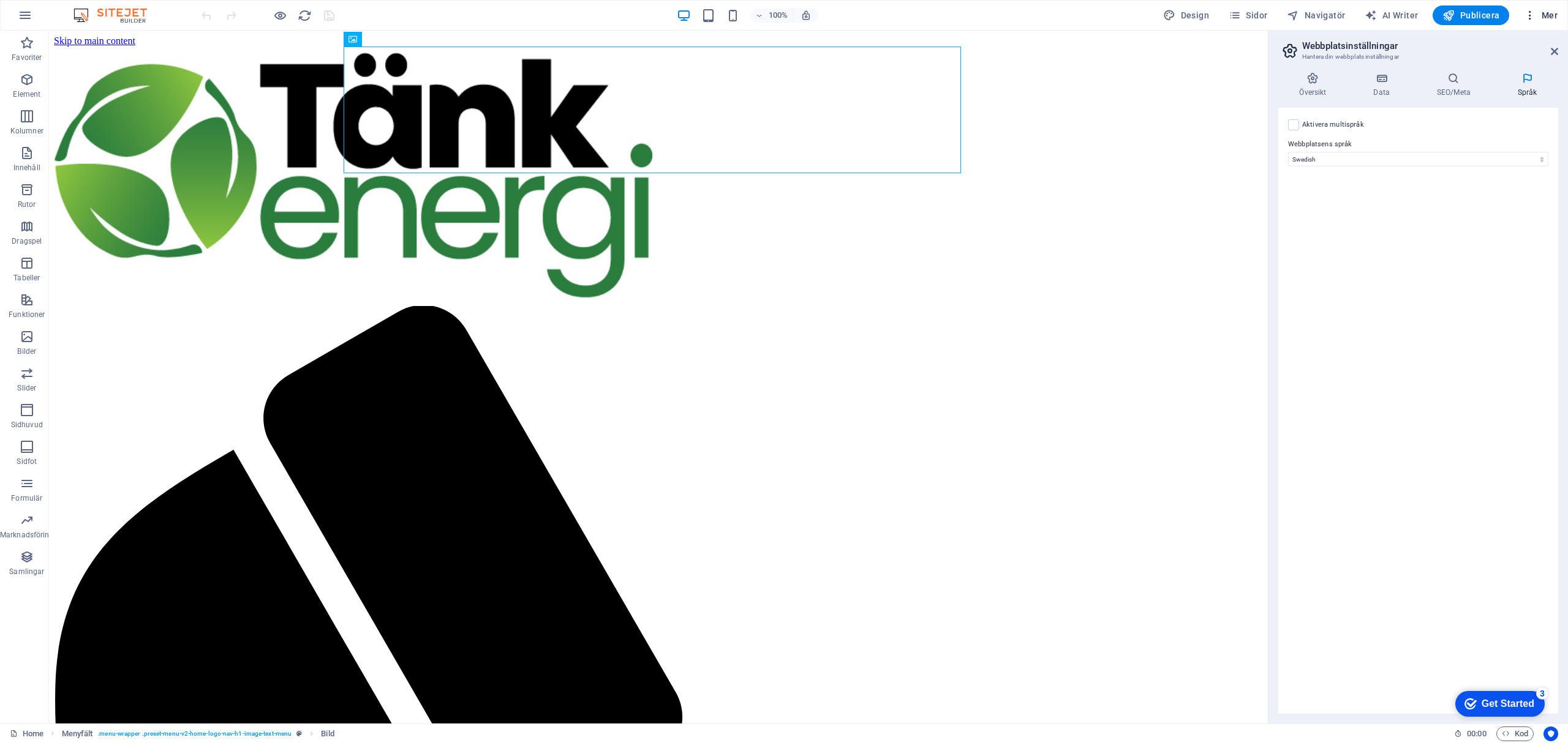
click at [0, 0] on icon "button" at bounding box center [0, 0] width 0 height 0
click at [1507, 161] on h6 "Samlingshanterare" at bounding box center [1509, 165] width 81 height 15
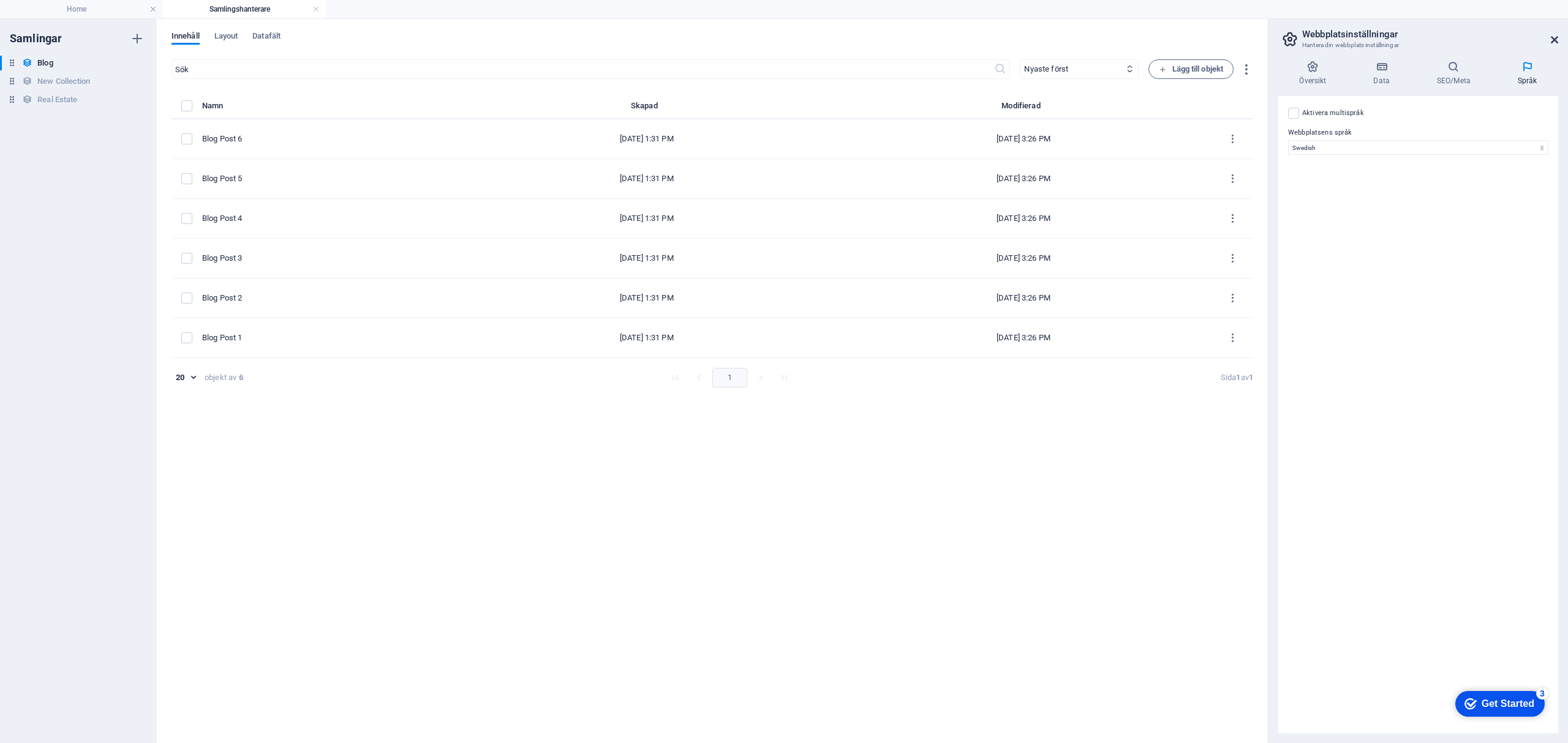
click at [1553, 35] on icon at bounding box center [1554, 40] width 7 height 10
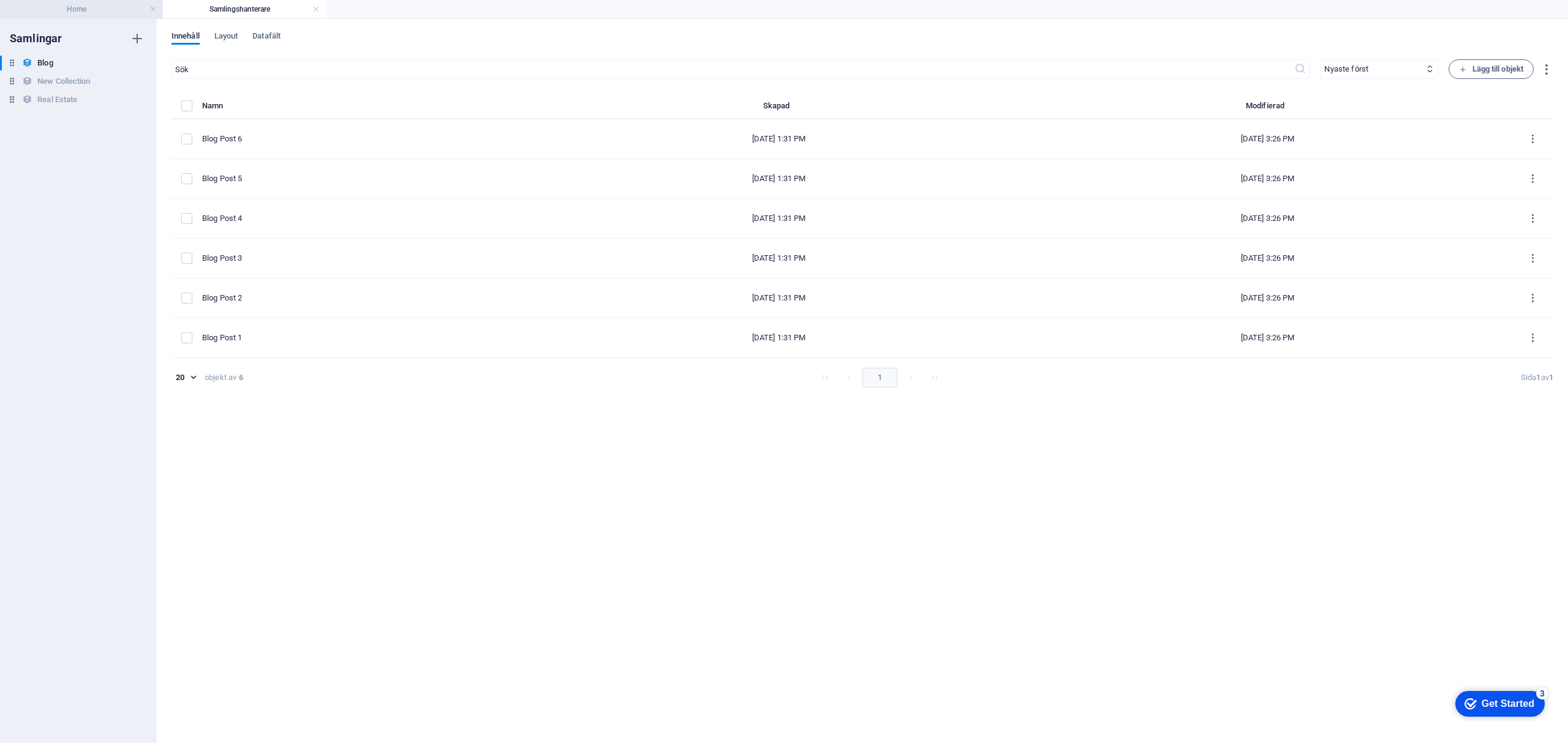
click at [72, 5] on h4 "Home" at bounding box center [81, 9] width 163 height 13
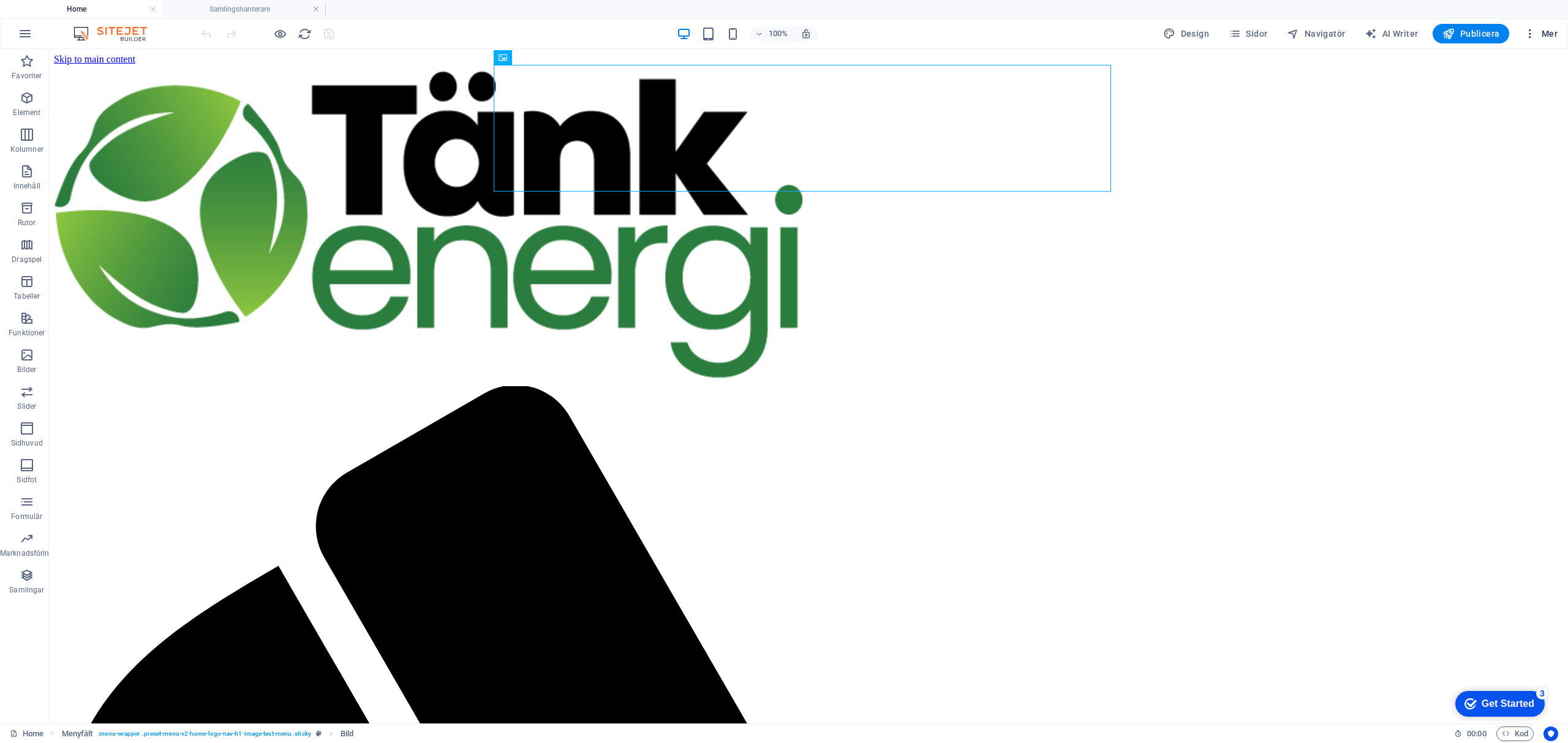
click at [0, 0] on icon "button" at bounding box center [0, 0] width 0 height 0
click at [1505, 359] on h6 "Data" at bounding box center [1509, 359] width 81 height 15
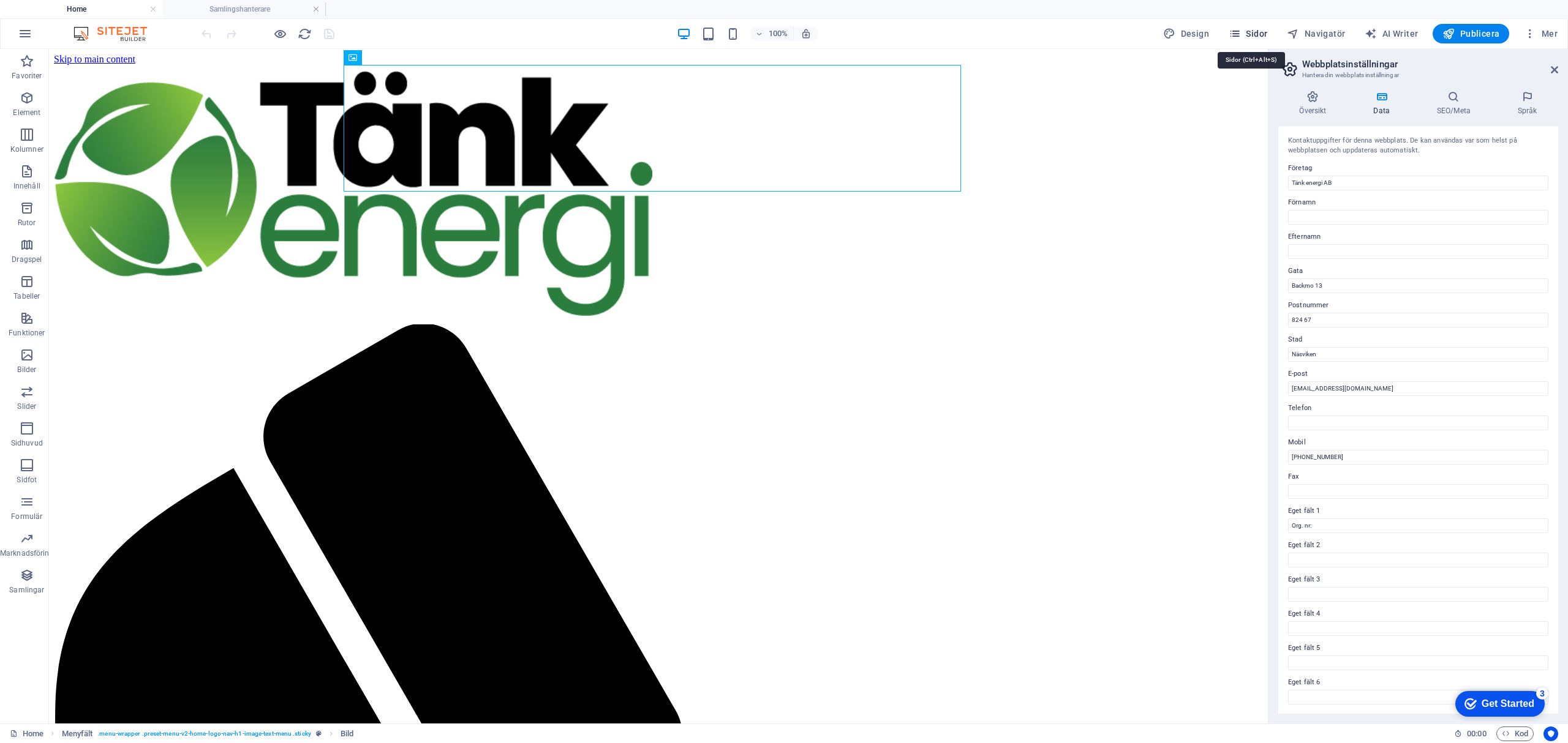
click at [1240, 33] on icon "button" at bounding box center [1234, 33] width 12 height 12
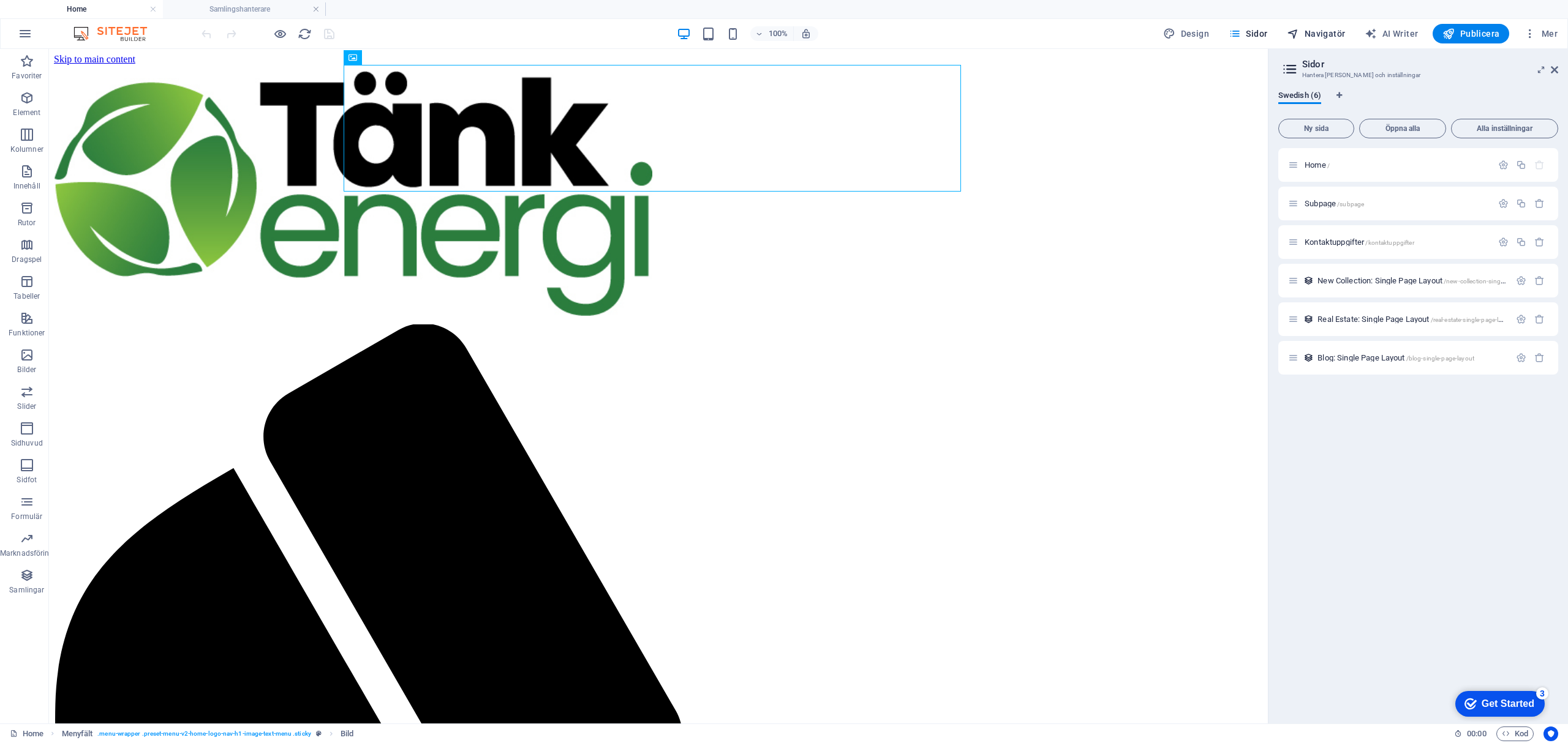
click at [1340, 33] on span "Navigatör" at bounding box center [1316, 33] width 58 height 12
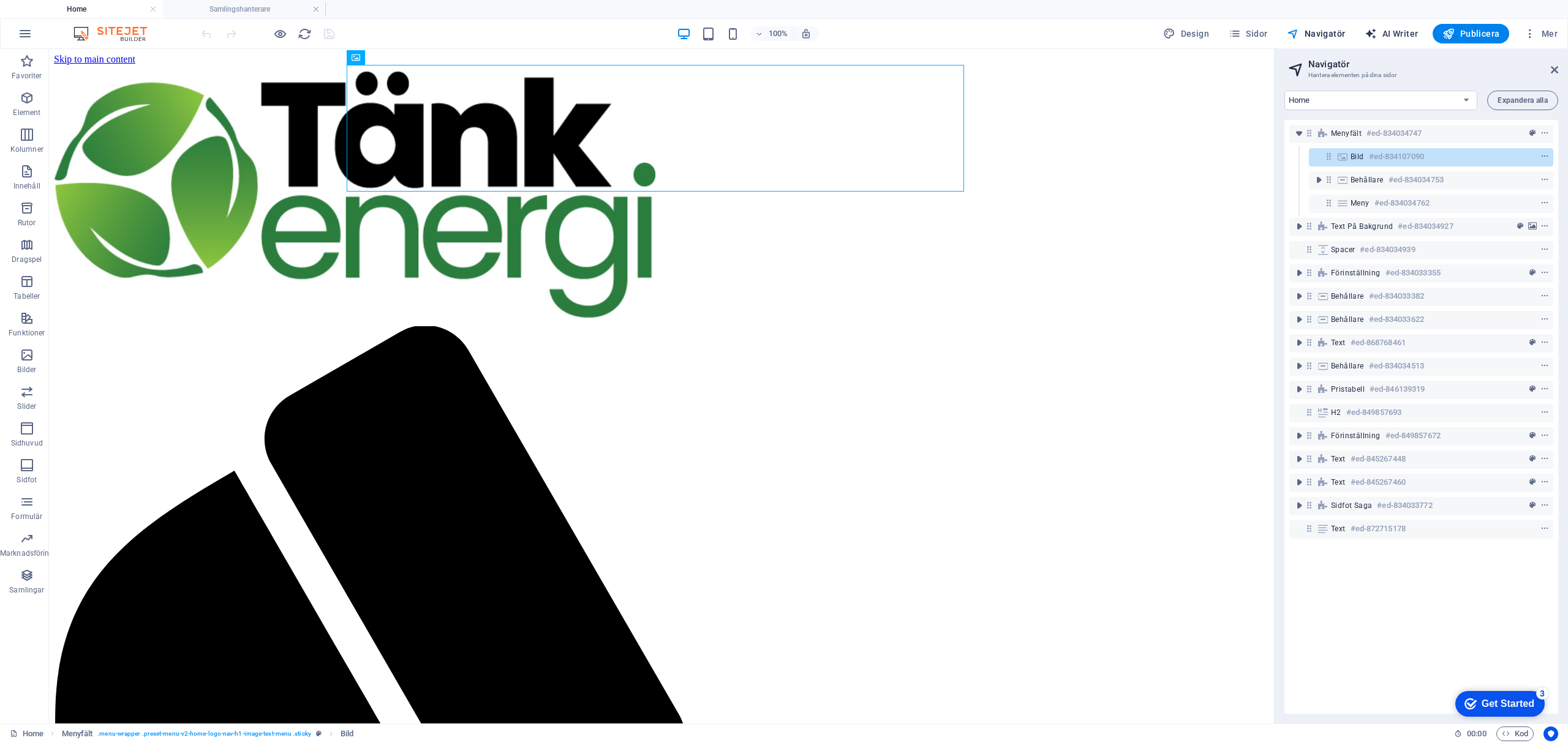
click at [1401, 33] on span "AI Writer" at bounding box center [1391, 33] width 53 height 12
select select "English"
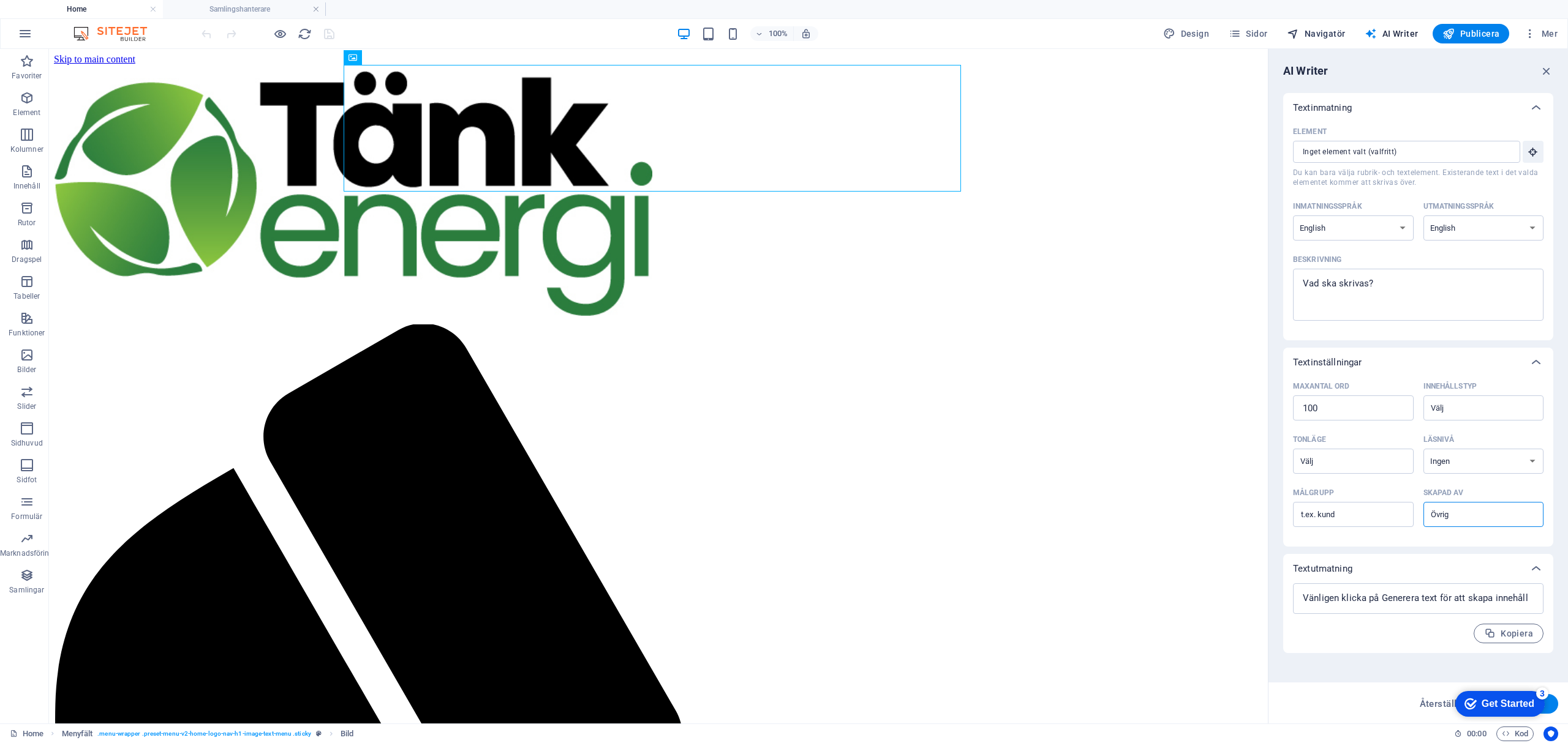
click at [1316, 33] on span "Navigatör" at bounding box center [1316, 33] width 58 height 12
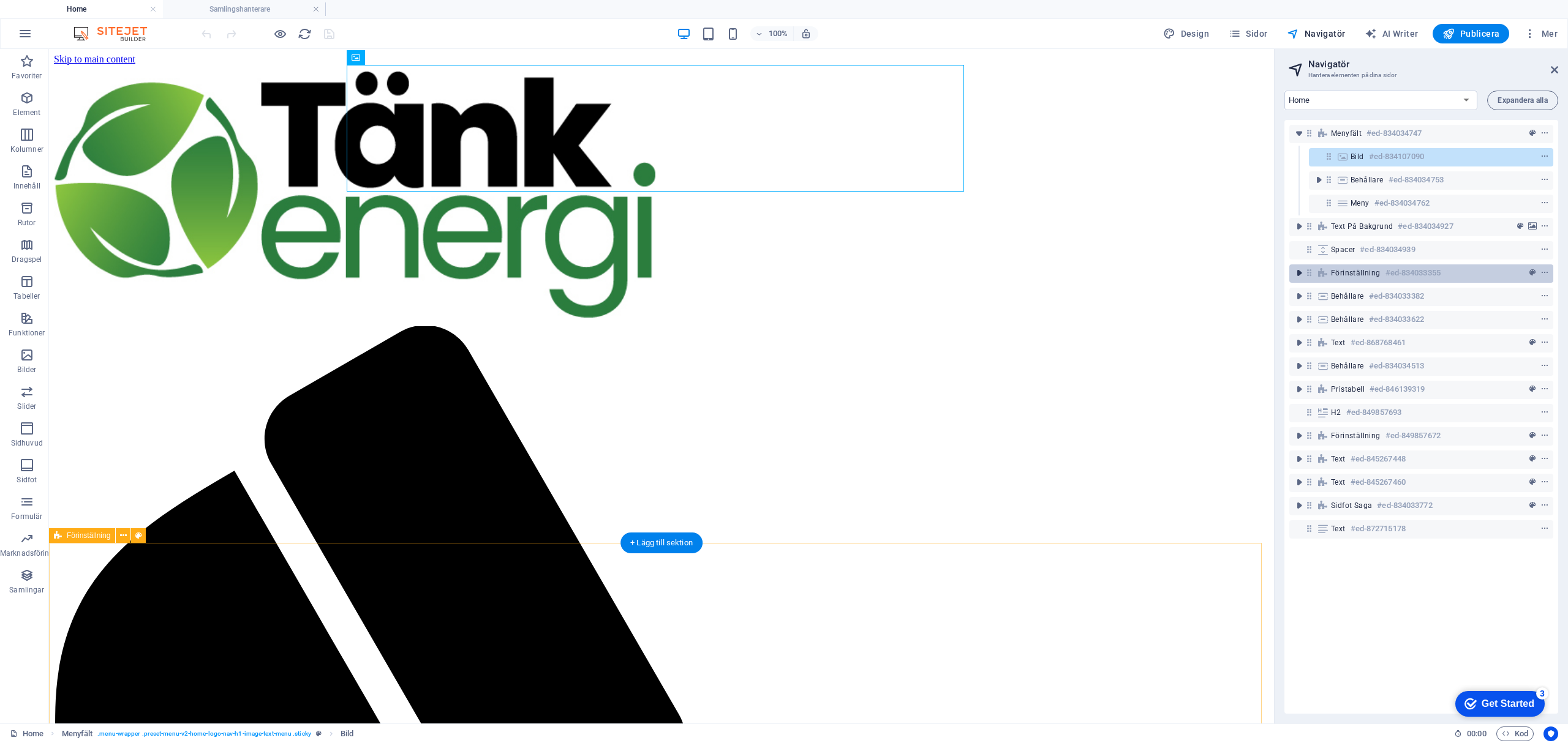
click at [1296, 270] on icon "toggle-expand" at bounding box center [1299, 273] width 12 height 12
click at [0, 0] on icon "button" at bounding box center [0, 0] width 0 height 0
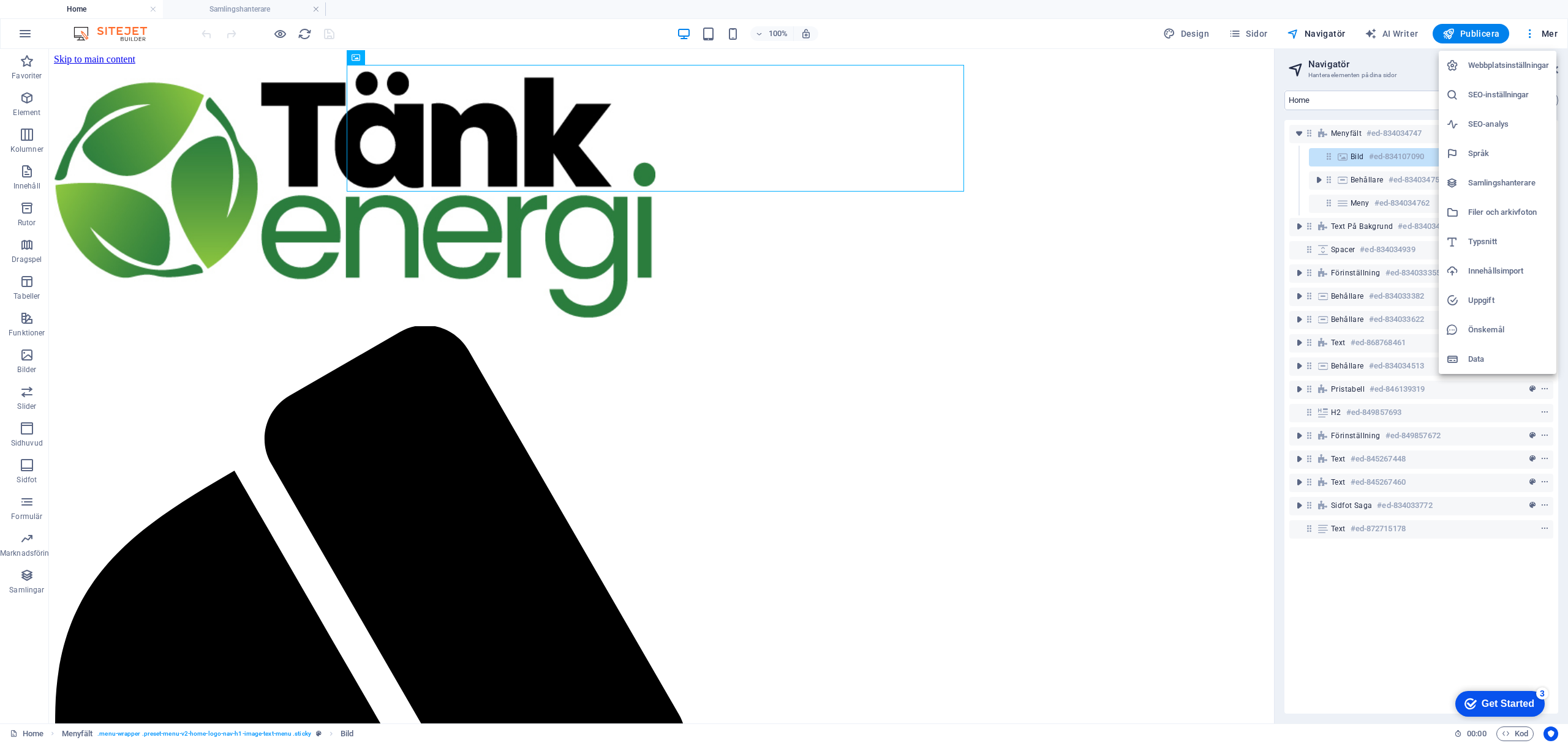
click at [1260, 35] on div at bounding box center [784, 371] width 1568 height 743
click at [1240, 35] on icon "button" at bounding box center [1234, 33] width 12 height 12
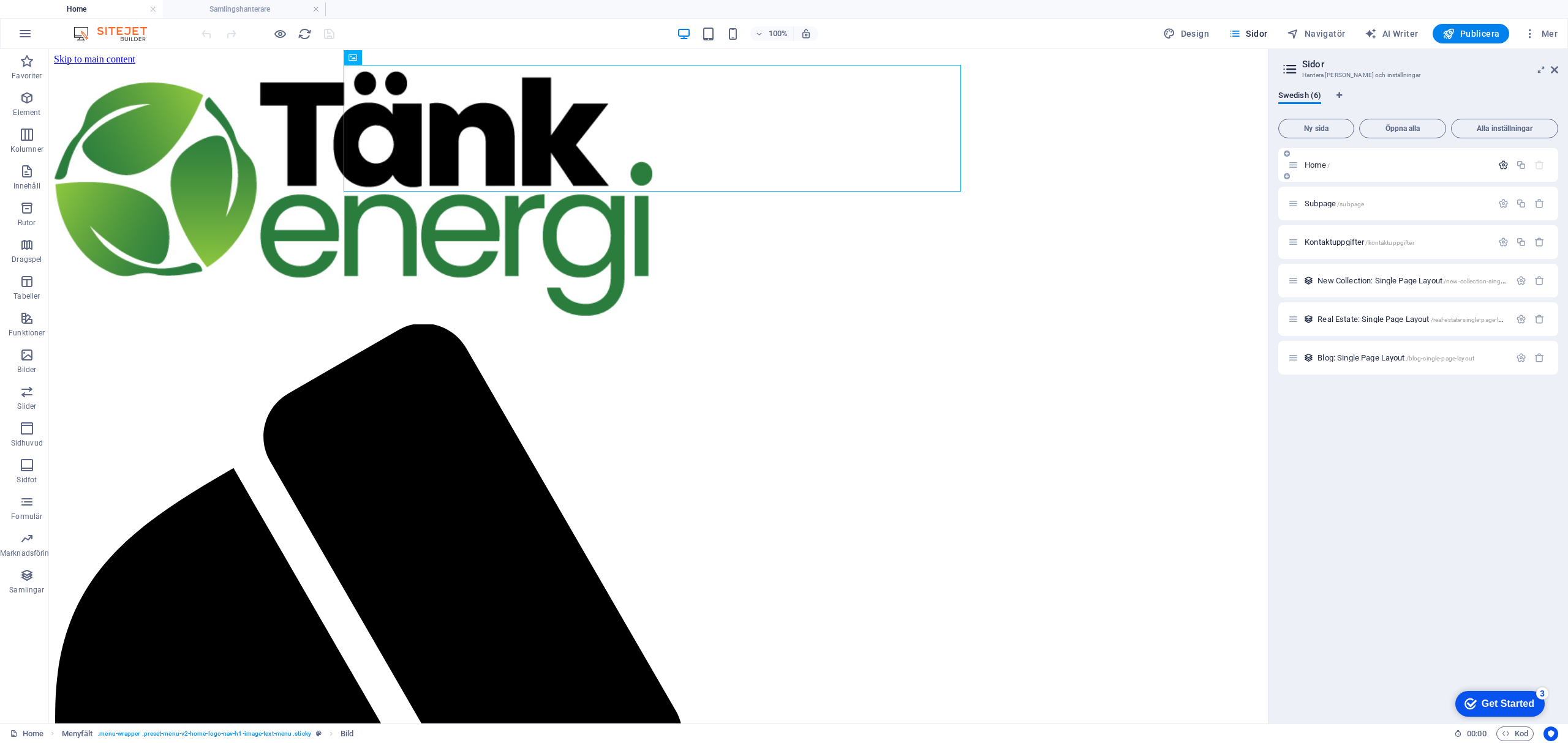
click at [1502, 163] on icon "button" at bounding box center [1504, 165] width 11 height 11
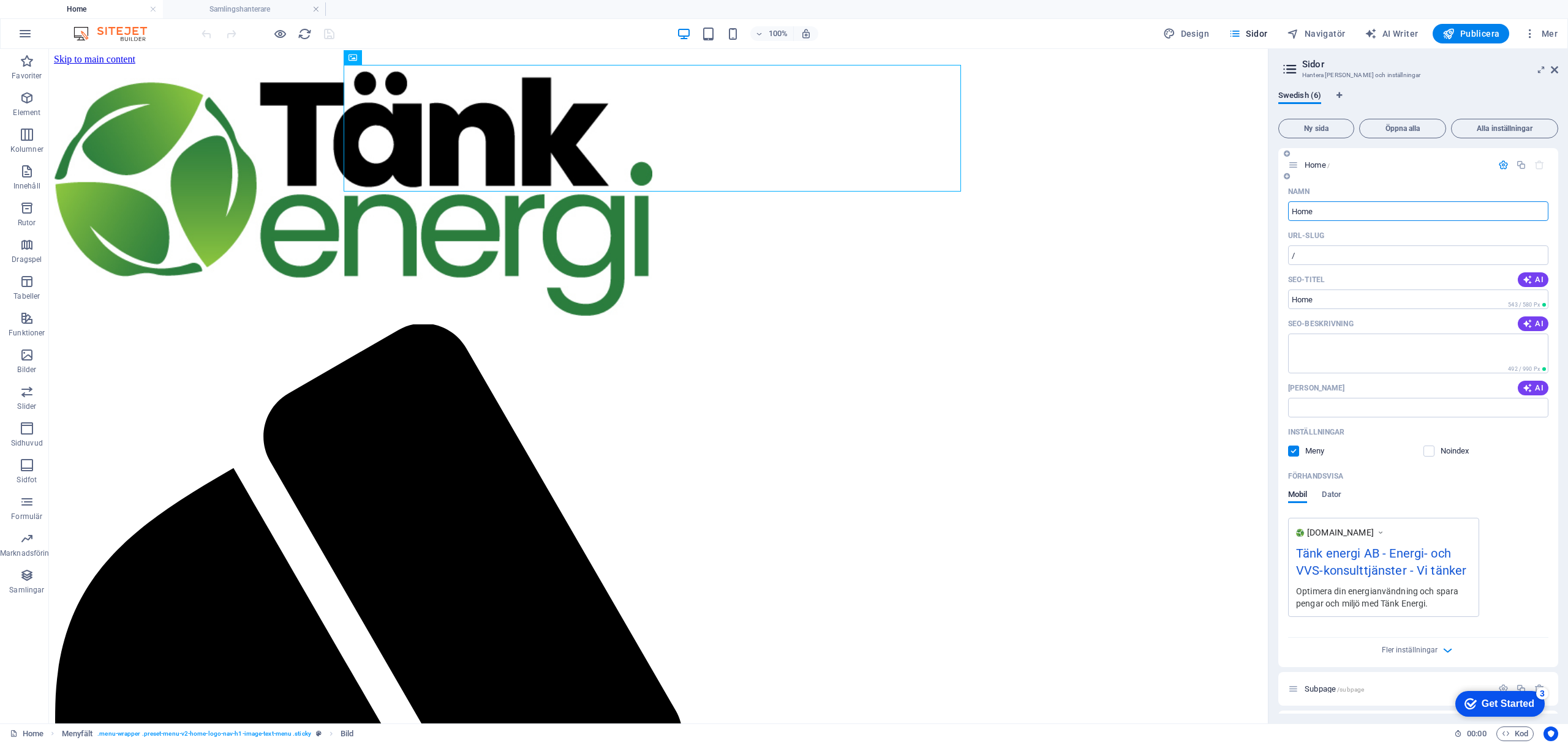
scroll to position [82, 0]
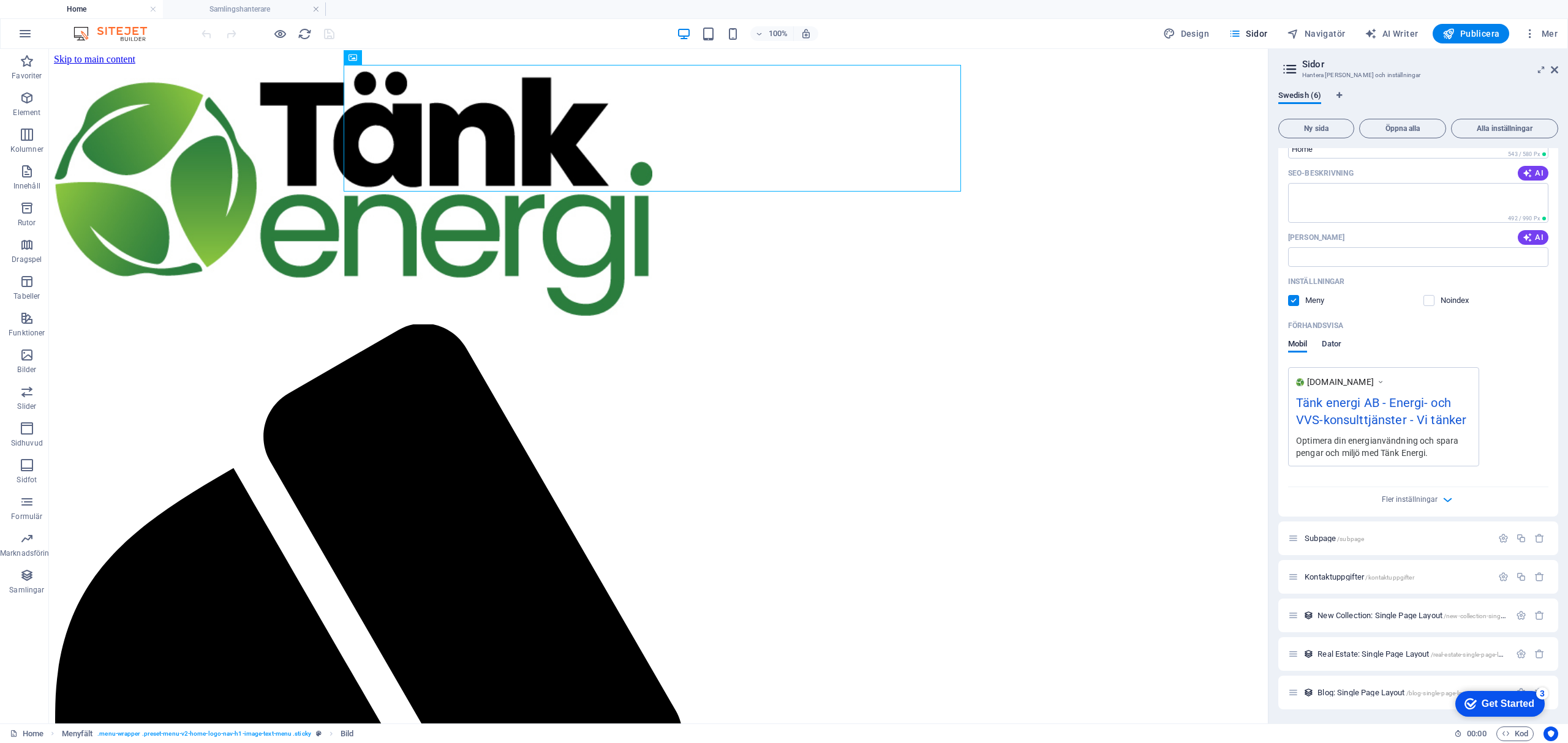
click at [1337, 343] on span "Dator" at bounding box center [1331, 345] width 19 height 17
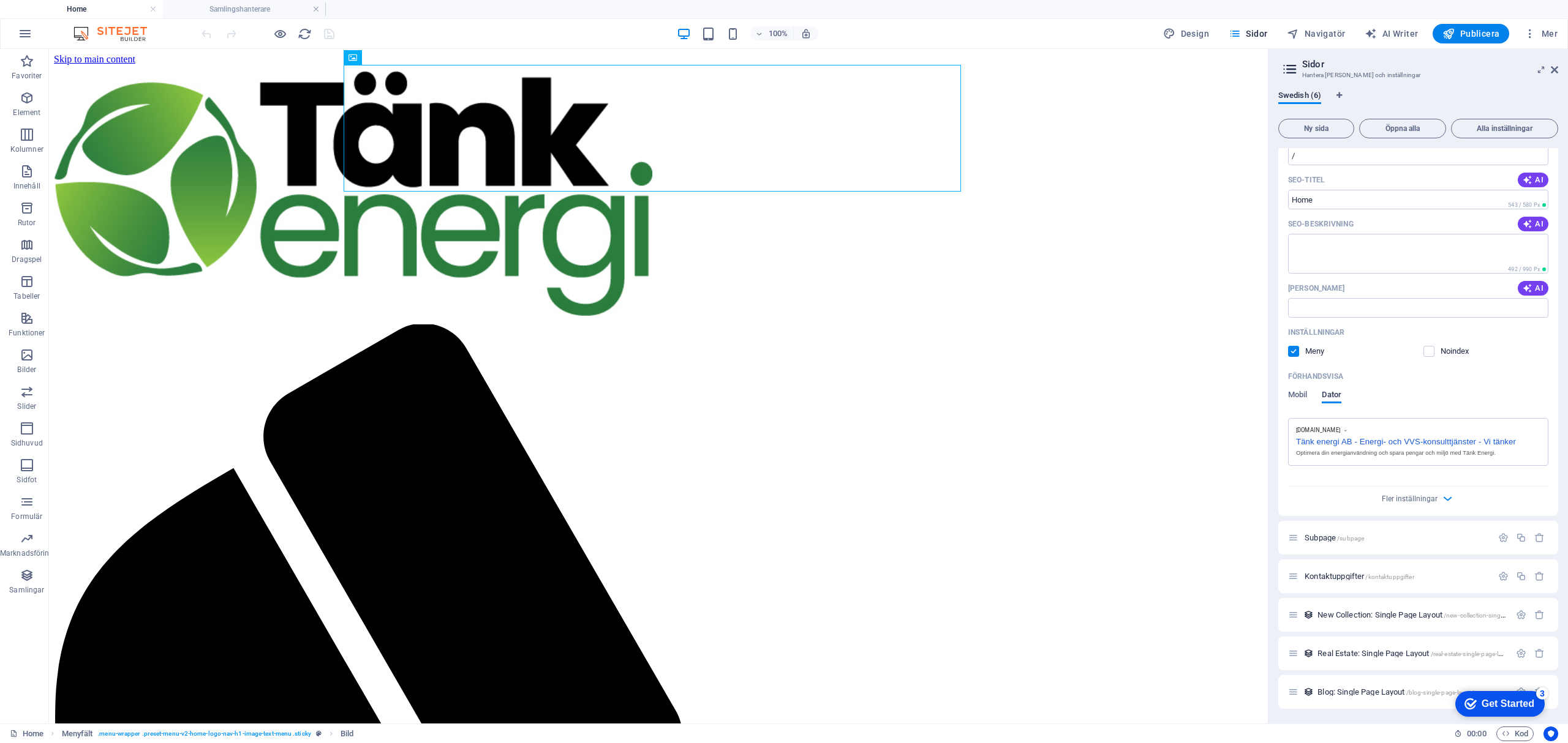
scroll to position [99, 0]
click at [1296, 395] on span "Mobil" at bounding box center [1298, 396] width 19 height 17
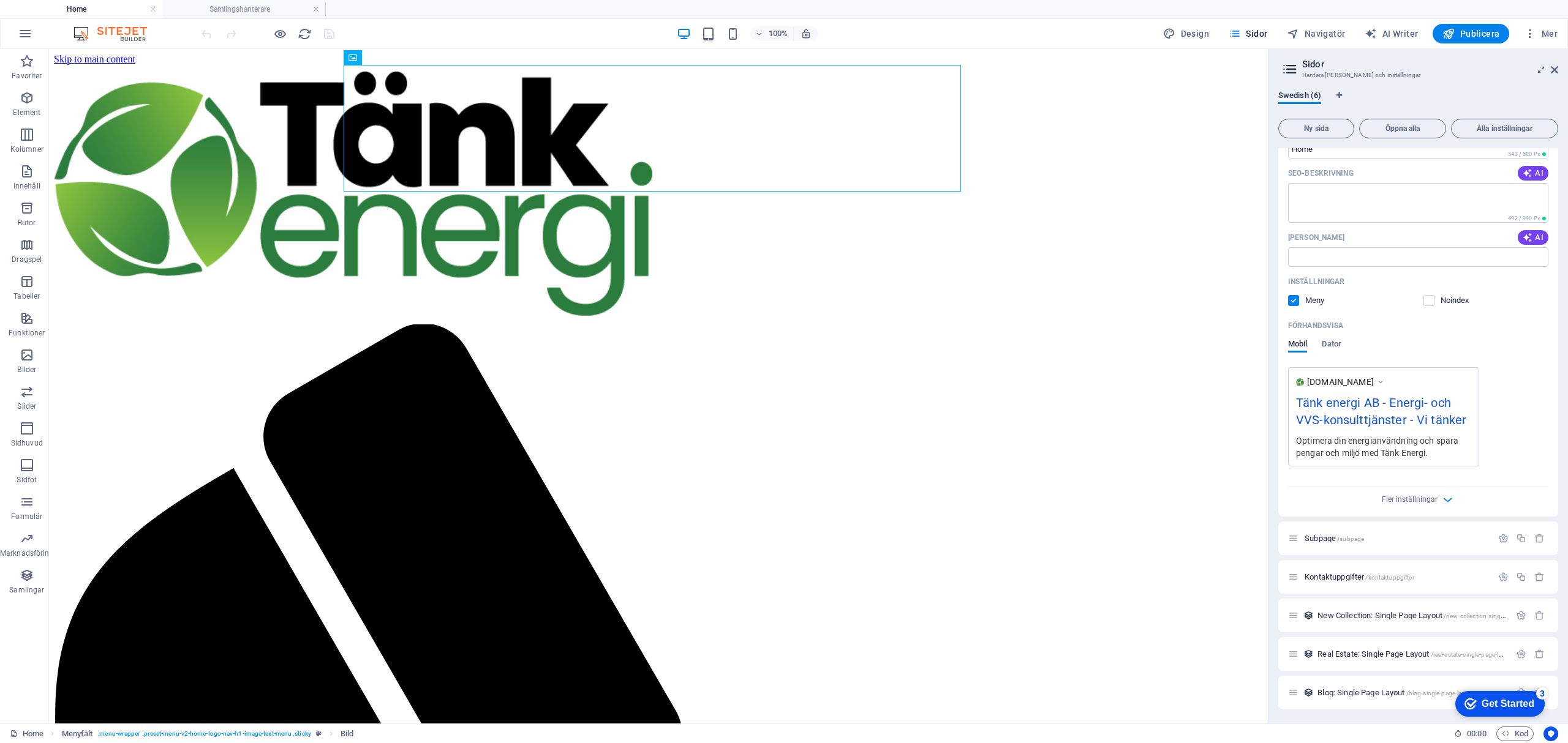
scroll to position [0, 0]
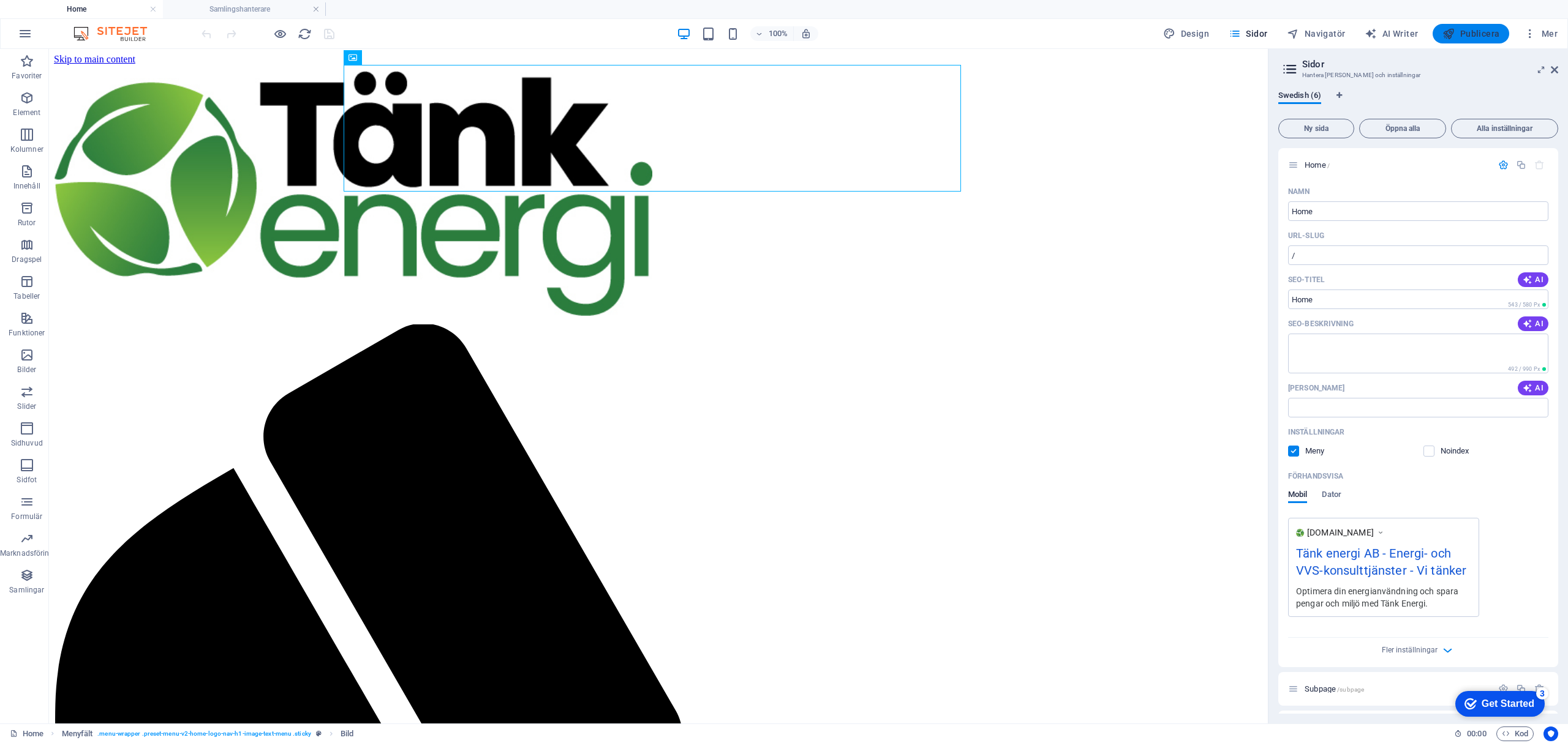
click at [1480, 37] on span "Publicera" at bounding box center [1471, 33] width 57 height 12
